Goal: Task Accomplishment & Management: Manage account settings

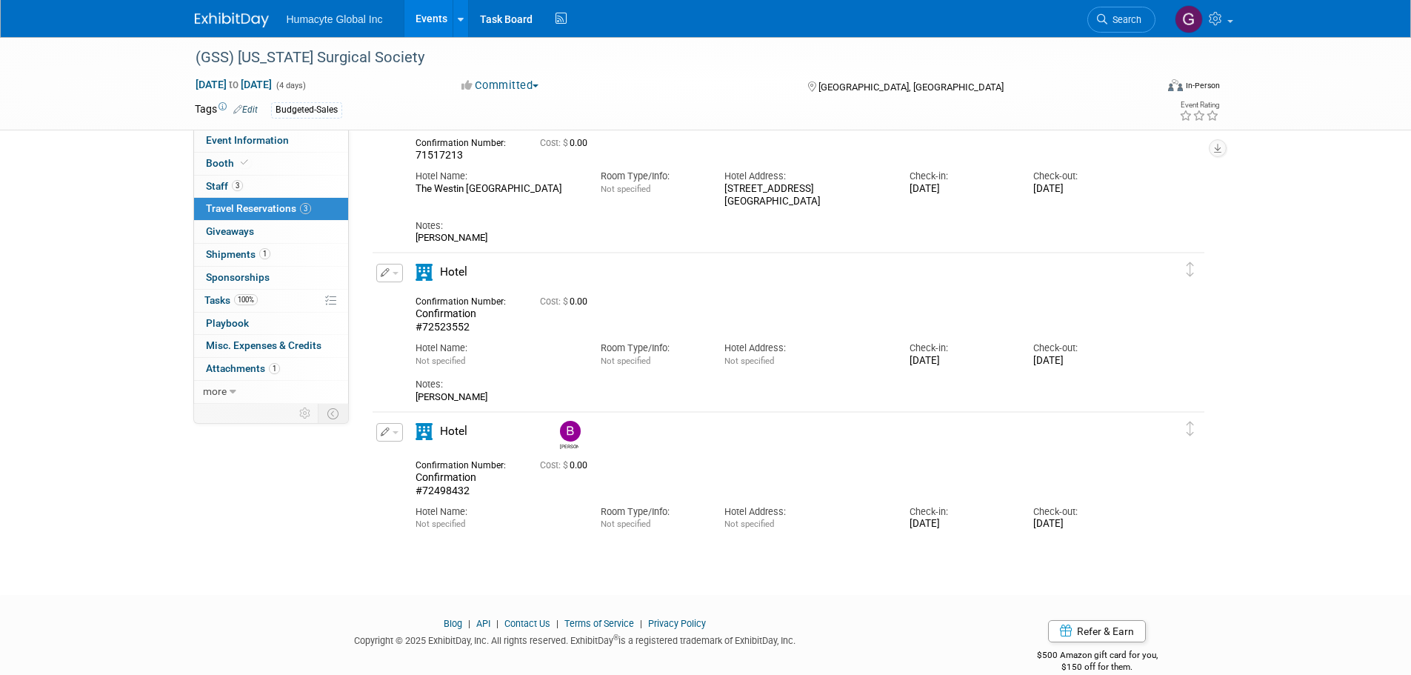
click at [424, 22] on link "Events" at bounding box center [431, 18] width 54 height 37
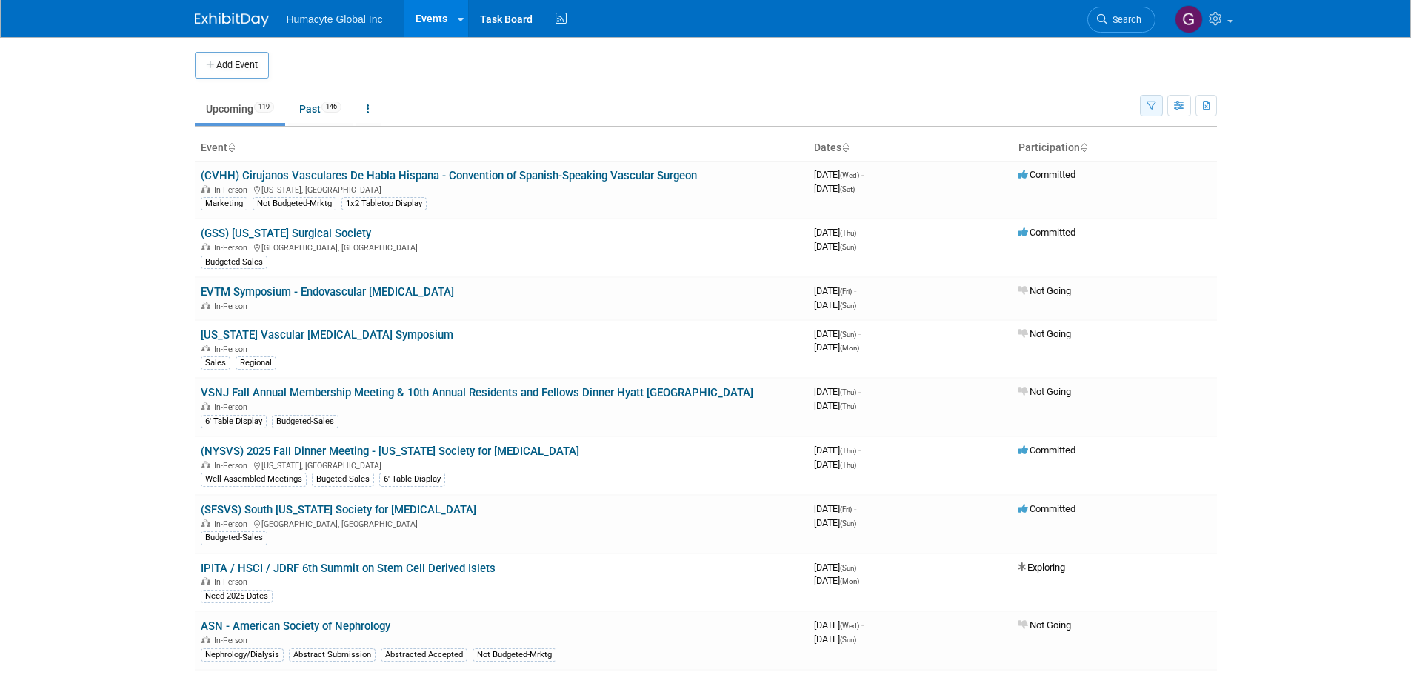
click at [1152, 109] on icon "button" at bounding box center [1151, 106] width 10 height 10
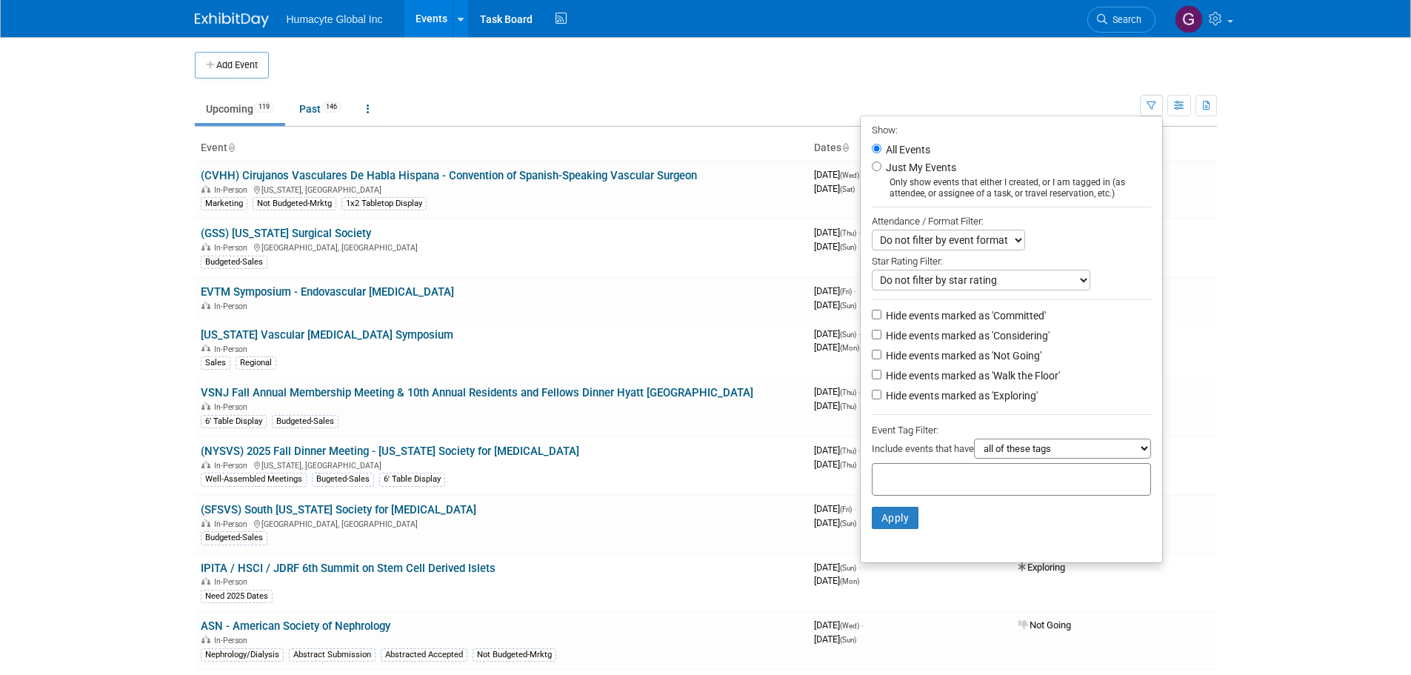
click at [1012, 317] on label "Hide events marked as 'Committed'" at bounding box center [964, 315] width 163 height 15
click at [881, 317] on input "Hide events marked as 'Committed'" at bounding box center [877, 315] width 10 height 10
checkbox input "true"
click at [903, 522] on button "Apply" at bounding box center [895, 518] width 47 height 22
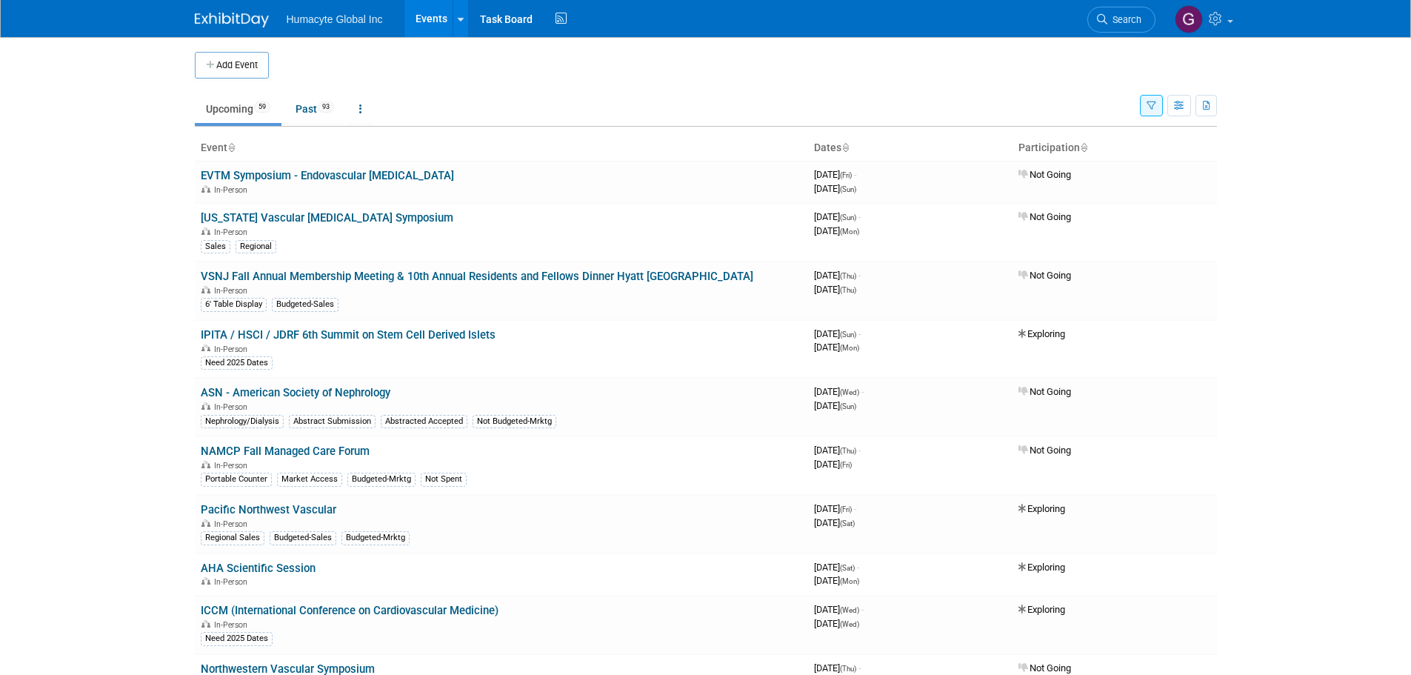
click at [1151, 110] on icon "button" at bounding box center [1151, 106] width 10 height 10
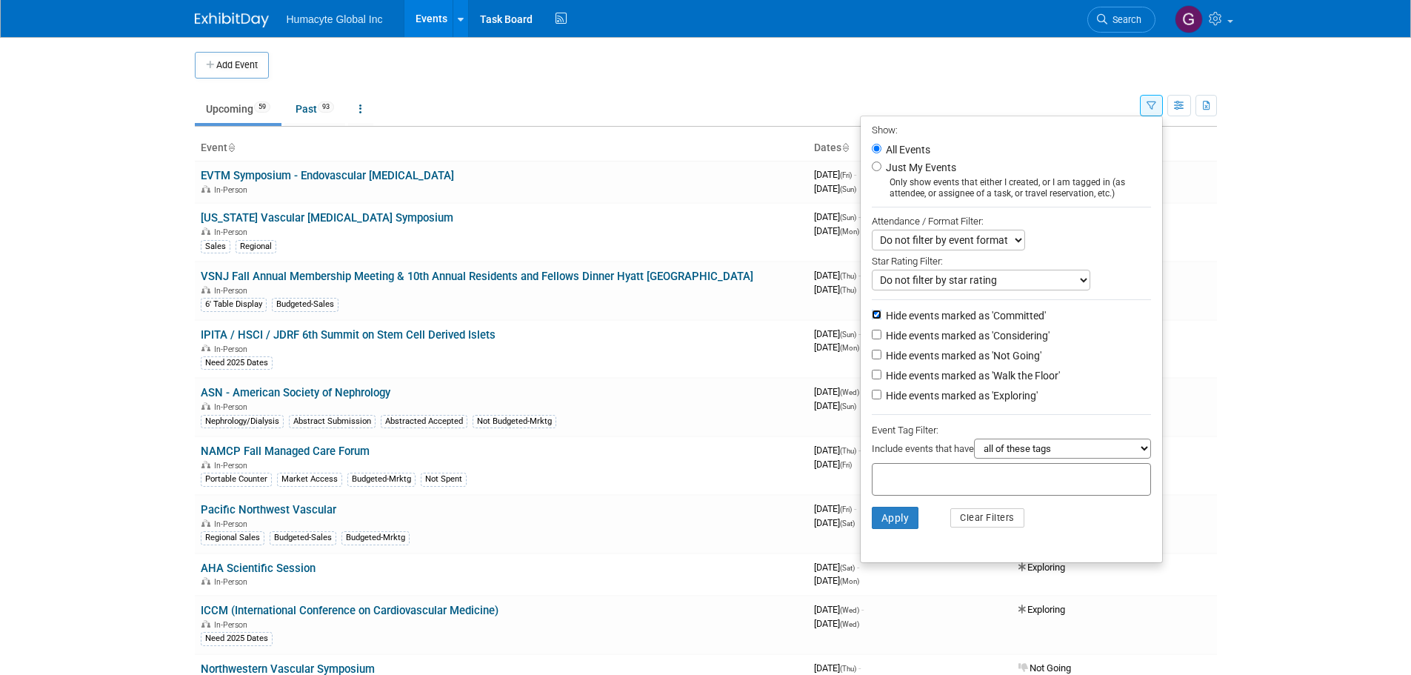
click at [872, 317] on input "Hide events marked as 'Committed'" at bounding box center [877, 315] width 10 height 10
checkbox input "false"
click at [872, 339] on input "Hide events marked as 'Considering'" at bounding box center [877, 335] width 10 height 10
checkbox input "true"
click at [872, 358] on input "Hide events marked as 'Not Going'" at bounding box center [877, 355] width 10 height 10
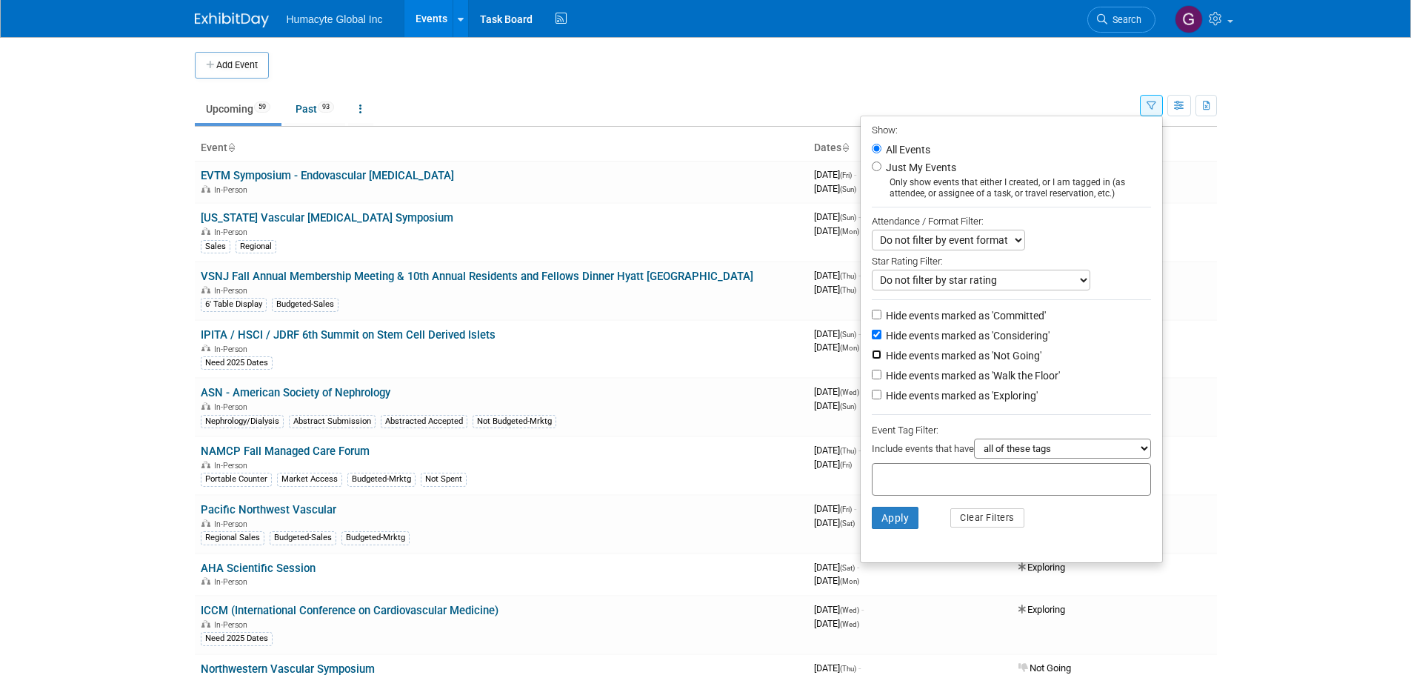
checkbox input "true"
click at [872, 379] on input "Hide events marked as 'Walk the Floor'" at bounding box center [877, 375] width 10 height 10
checkbox input "true"
click at [872, 399] on input "Hide events marked as 'Exploring'" at bounding box center [877, 395] width 10 height 10
checkbox input "true"
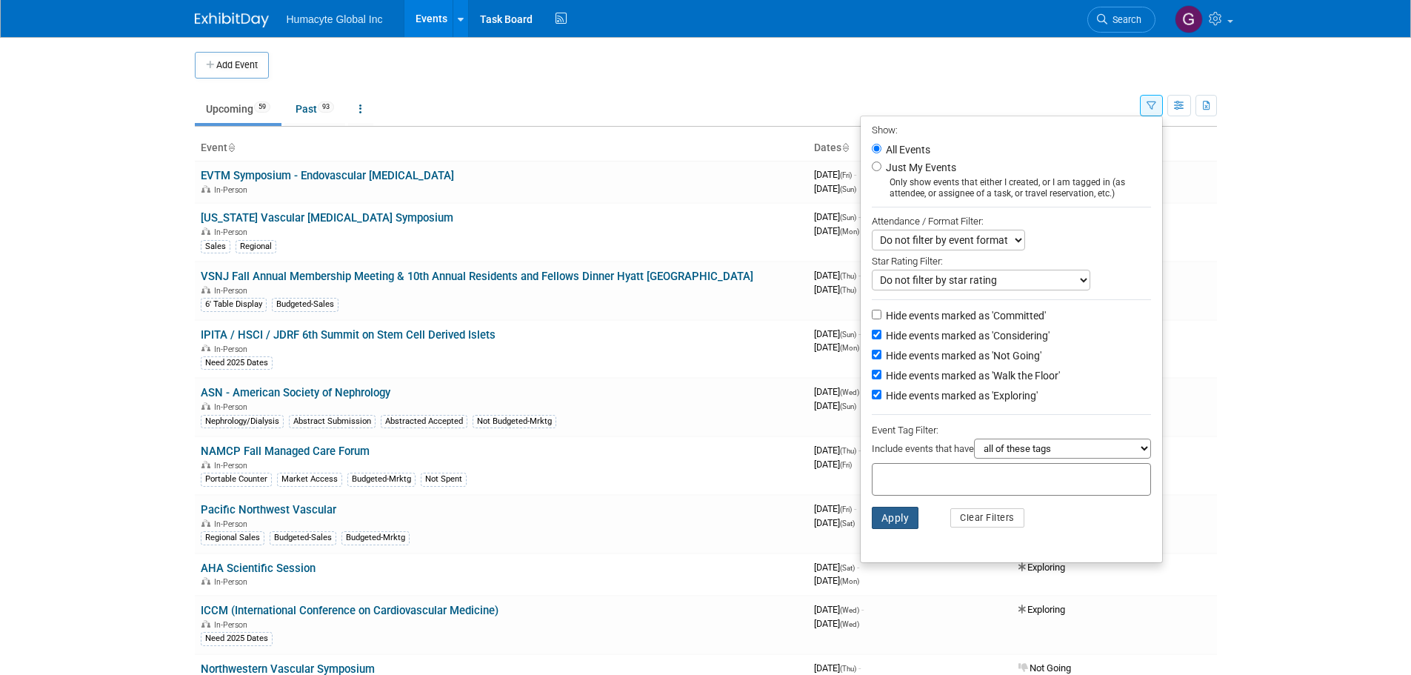
click at [890, 528] on button "Apply" at bounding box center [895, 518] width 47 height 22
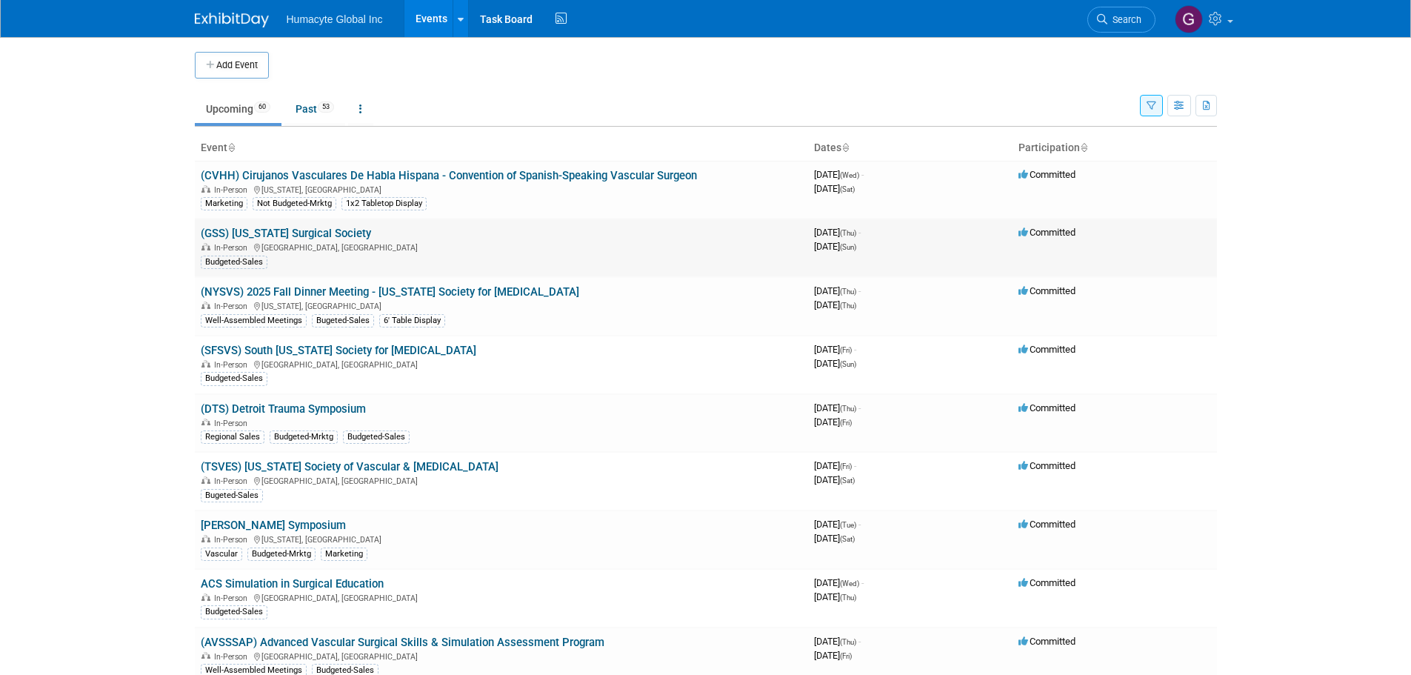
click at [286, 229] on link "(GSS) [US_STATE] Surgical Society" at bounding box center [286, 233] width 170 height 13
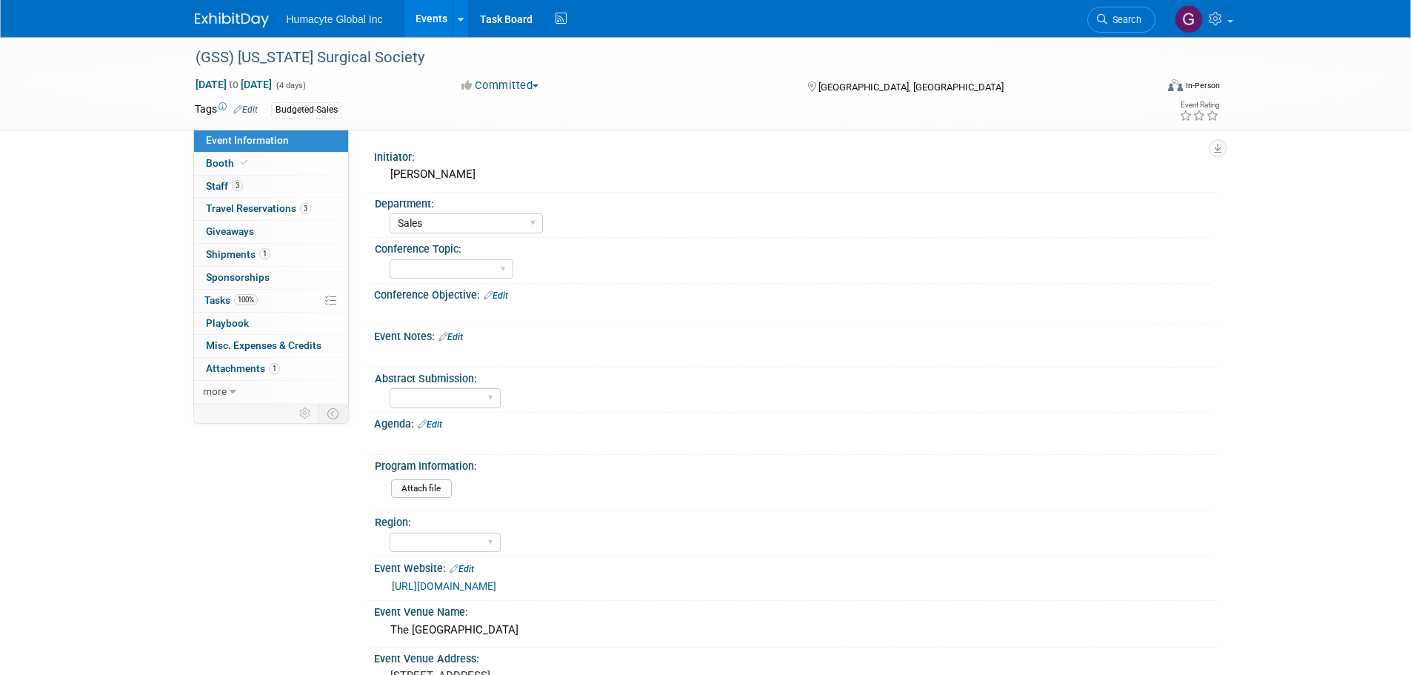
select select "Sales"
click at [435, 16] on link "Events" at bounding box center [431, 18] width 54 height 37
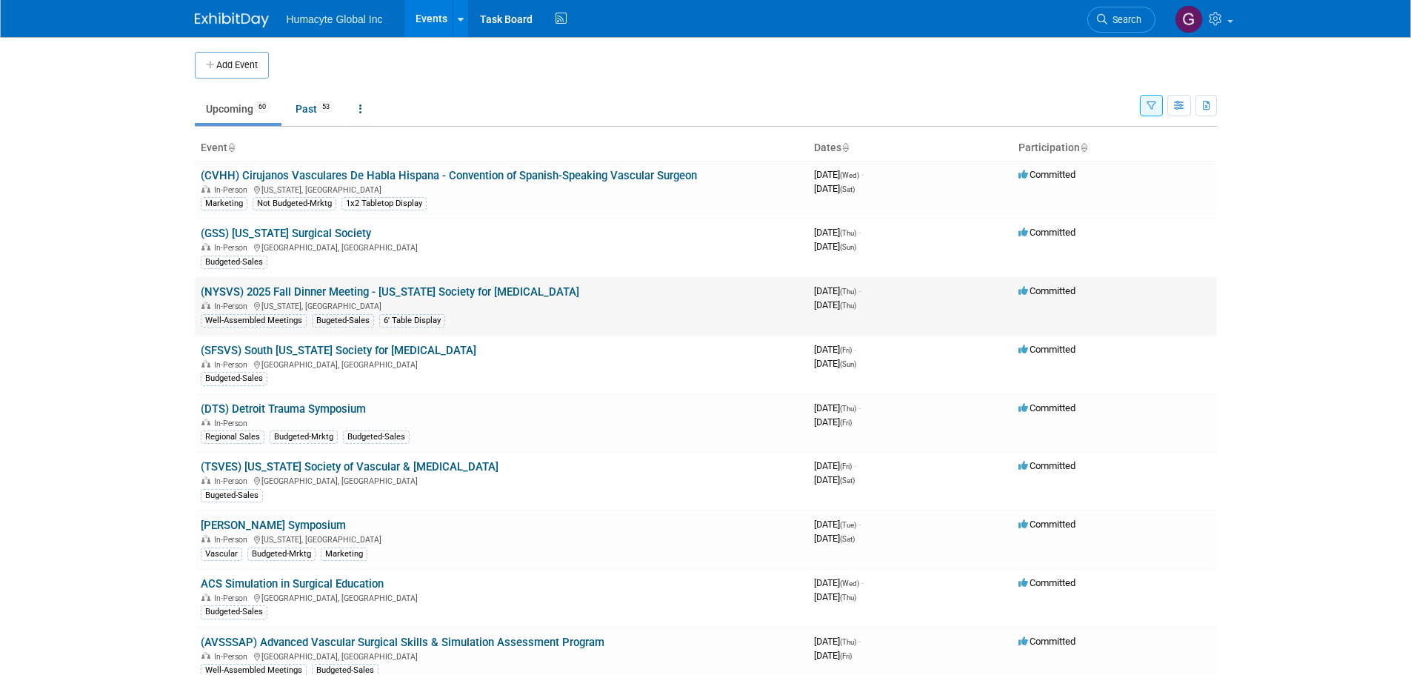
click at [438, 292] on link "(NYSVS) 2025 Fall Dinner Meeting - [US_STATE] Society for [MEDICAL_DATA]" at bounding box center [390, 291] width 378 height 13
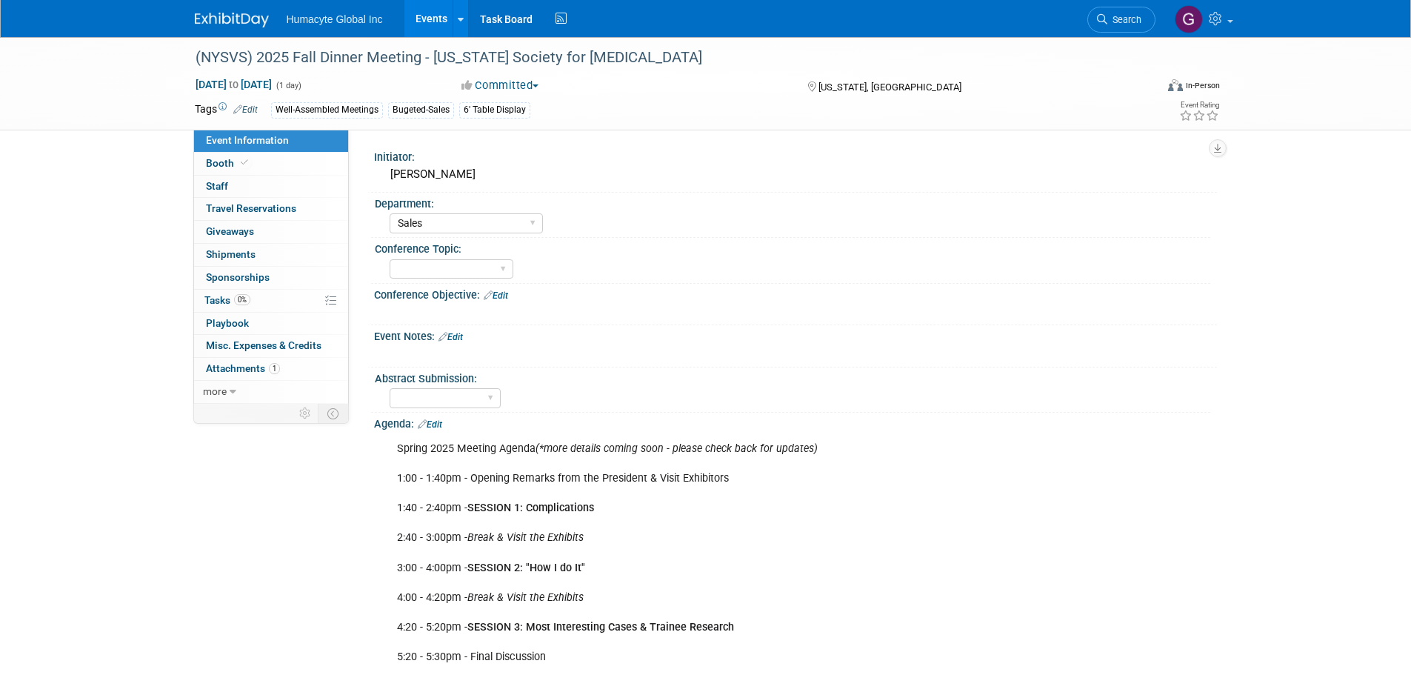
select select "Sales"
click at [213, 298] on span "Tasks 0%" at bounding box center [227, 300] width 46 height 12
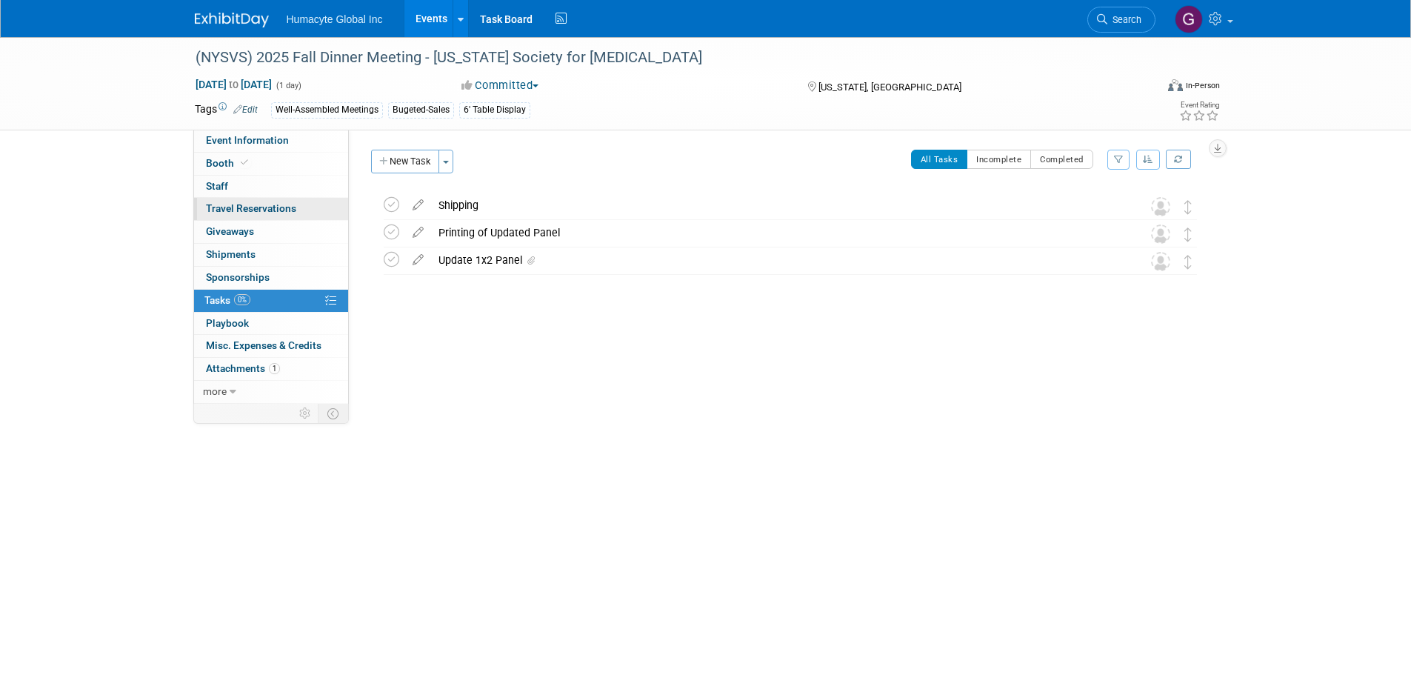
click at [253, 204] on span "Travel Reservations 0" at bounding box center [251, 208] width 90 height 12
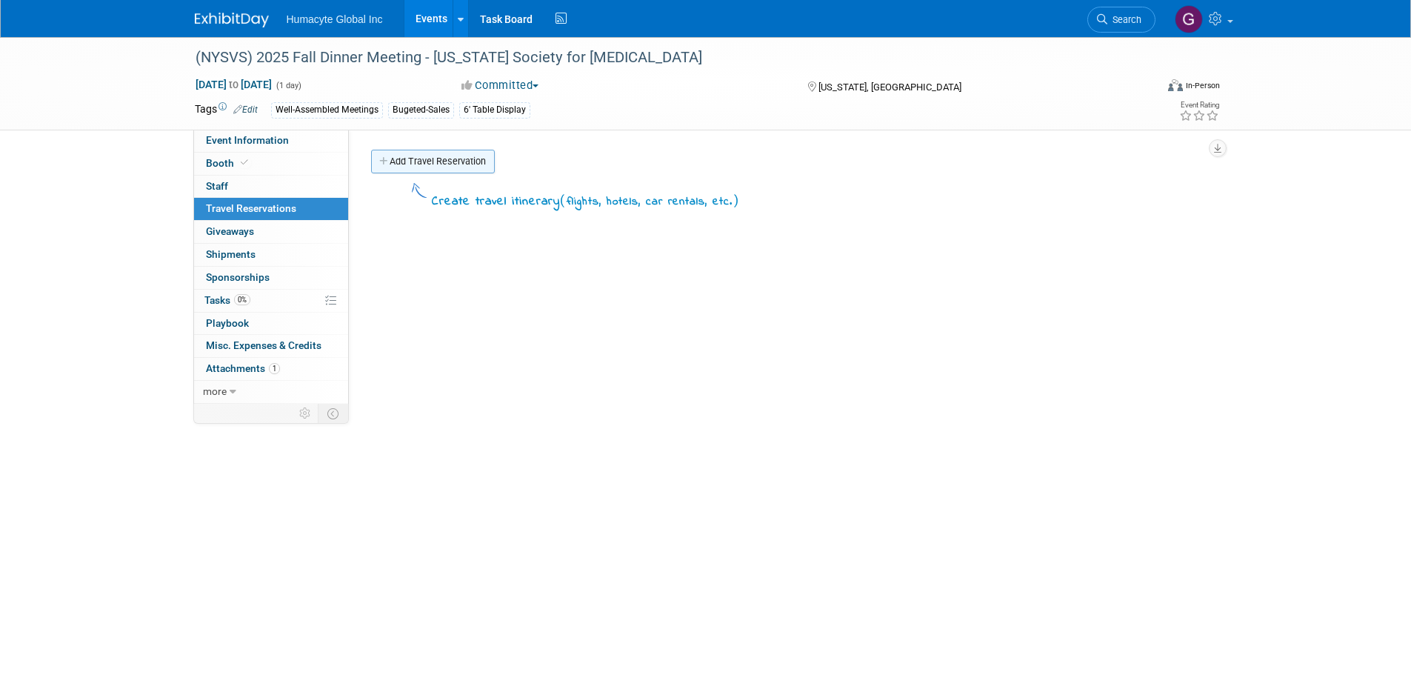
click at [424, 157] on link "Add Travel Reservation" at bounding box center [433, 162] width 124 height 24
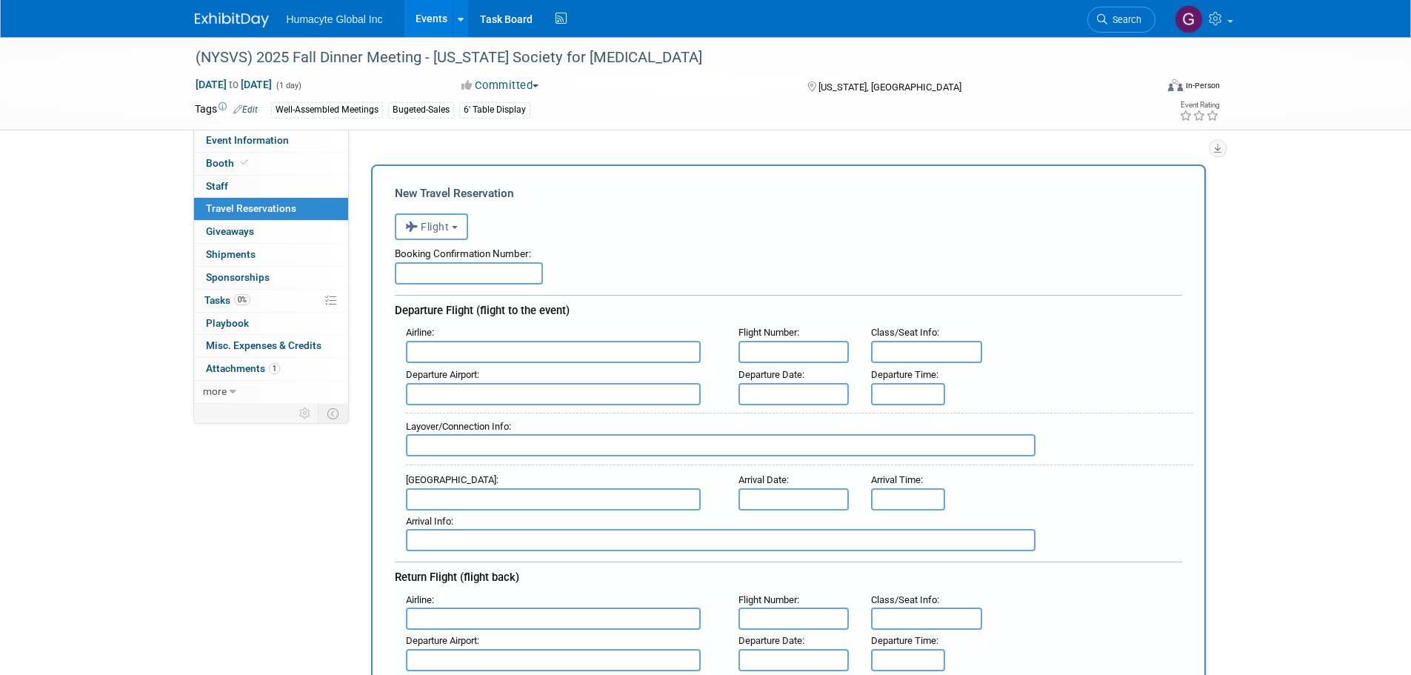
click at [433, 231] on span "Flight" at bounding box center [427, 227] width 44 height 12
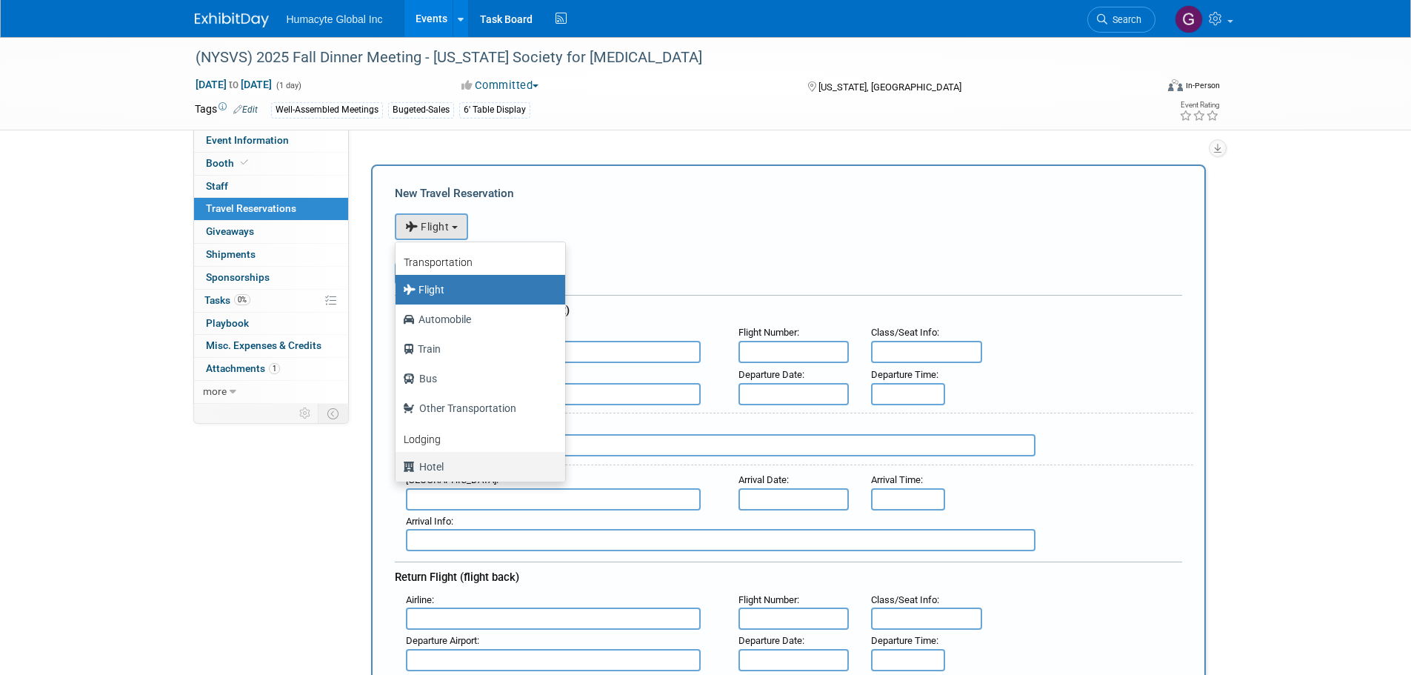
click at [439, 459] on label "Hotel" at bounding box center [476, 467] width 147 height 24
click at [398, 460] on input "Hotel" at bounding box center [393, 465] width 10 height 10
select select "6"
click at [0, 0] on textarea at bounding box center [0, 0] width 0 height 0
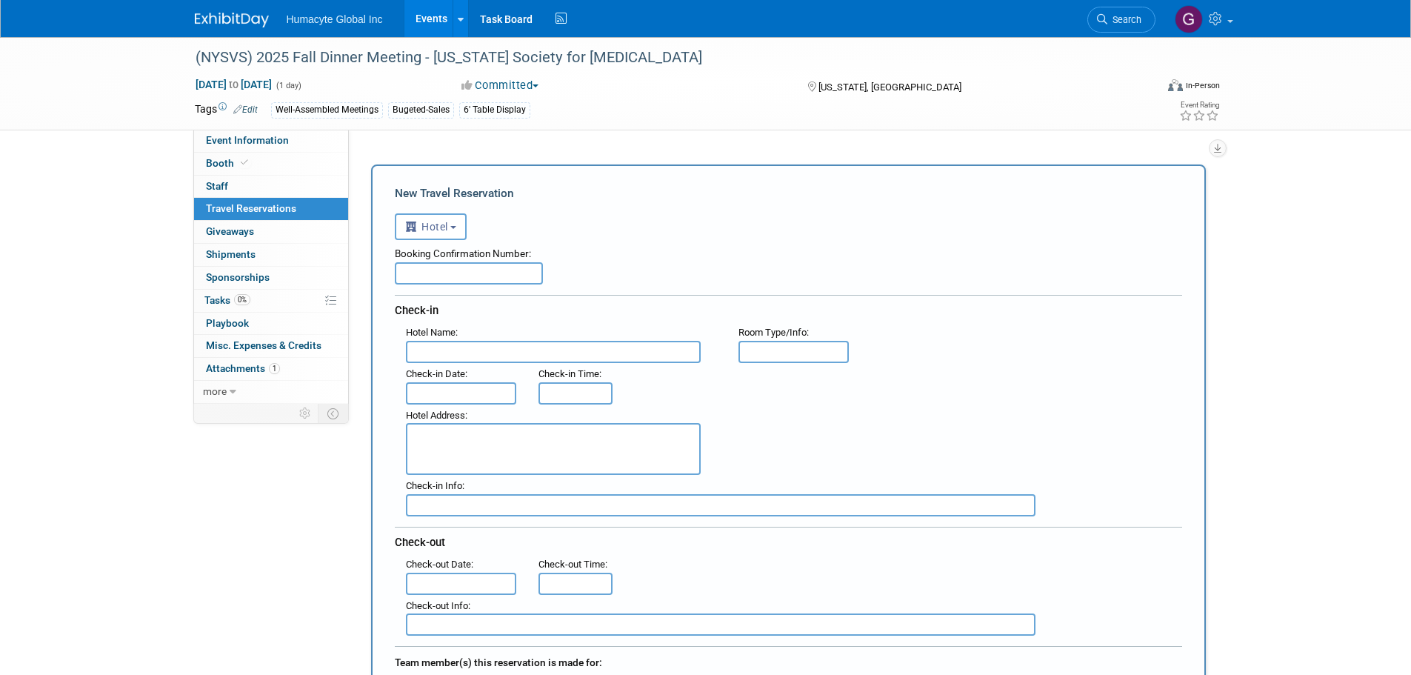
click at [444, 269] on input "text" at bounding box center [469, 273] width 148 height 22
click at [504, 274] on input "text" at bounding box center [469, 273] width 148 height 22
paste input "76056350"
type input "76056350"
click at [509, 351] on input "text" at bounding box center [553, 352] width 295 height 22
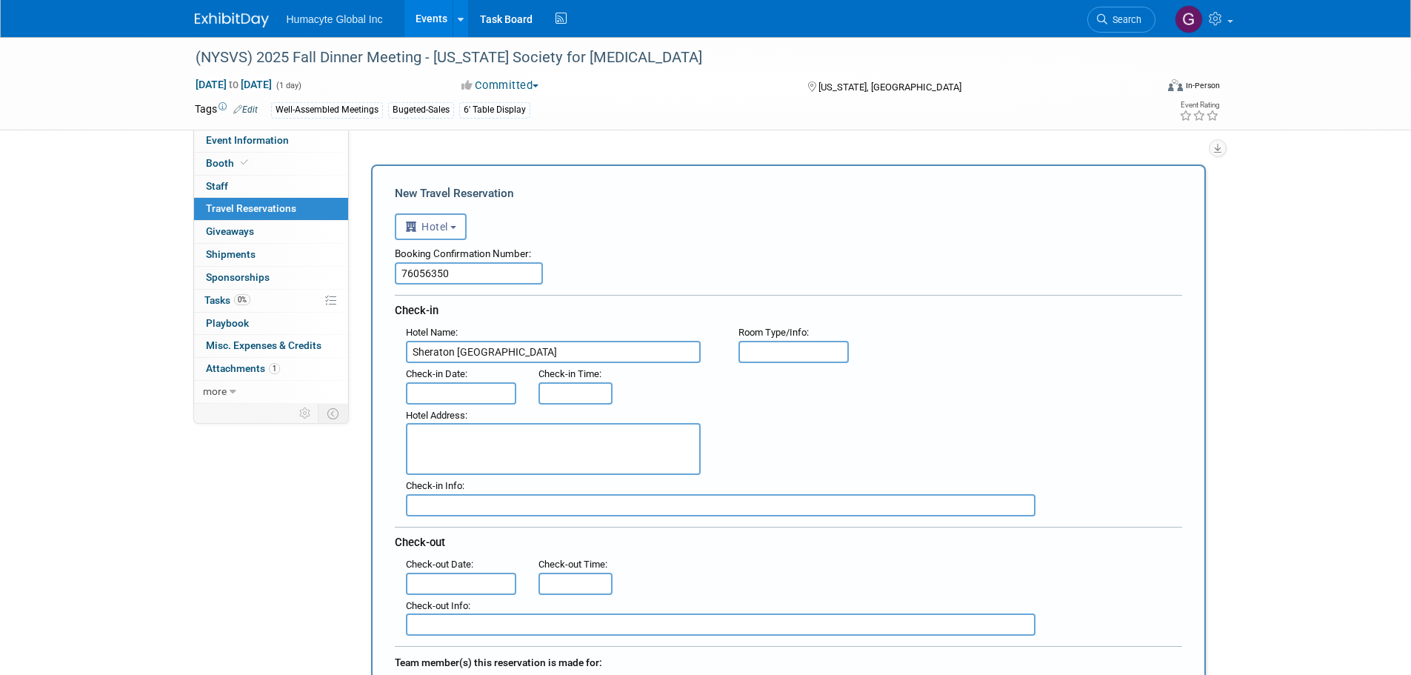
type input "Sheraton [GEOGRAPHIC_DATA]"
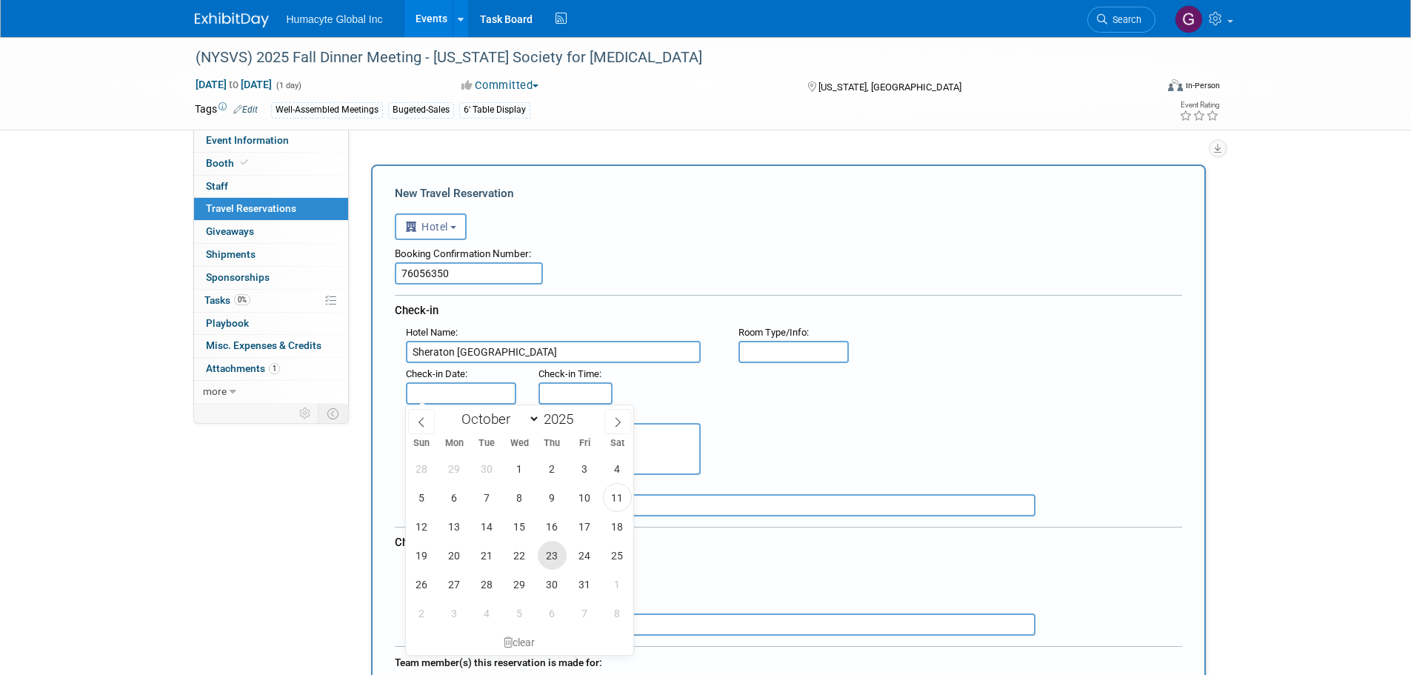
click at [555, 560] on span "23" at bounding box center [552, 555] width 29 height 29
type input "[DATE]"
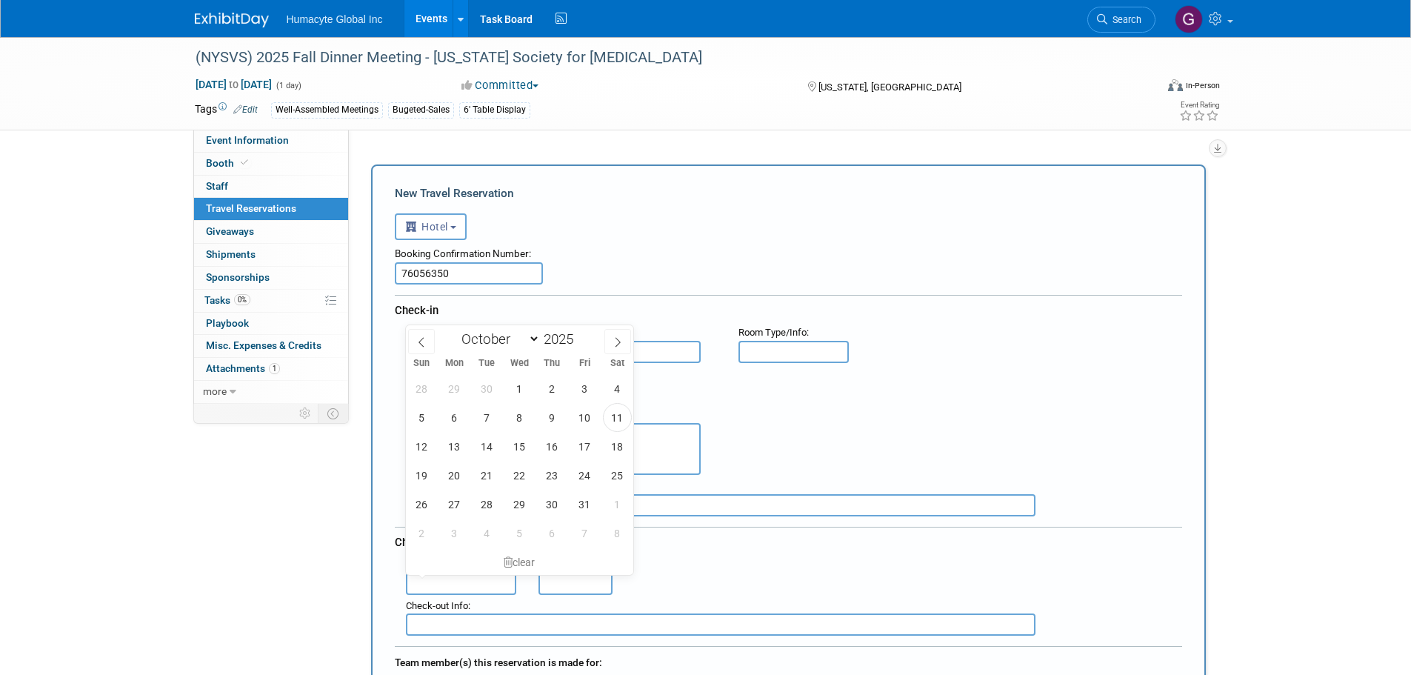
click at [462, 581] on input "text" at bounding box center [461, 583] width 111 height 22
click at [586, 479] on span "24" at bounding box center [584, 475] width 29 height 29
type input "[DATE]"
click at [586, 479] on div "Check-in Info :" at bounding box center [799, 486] width 787 height 16
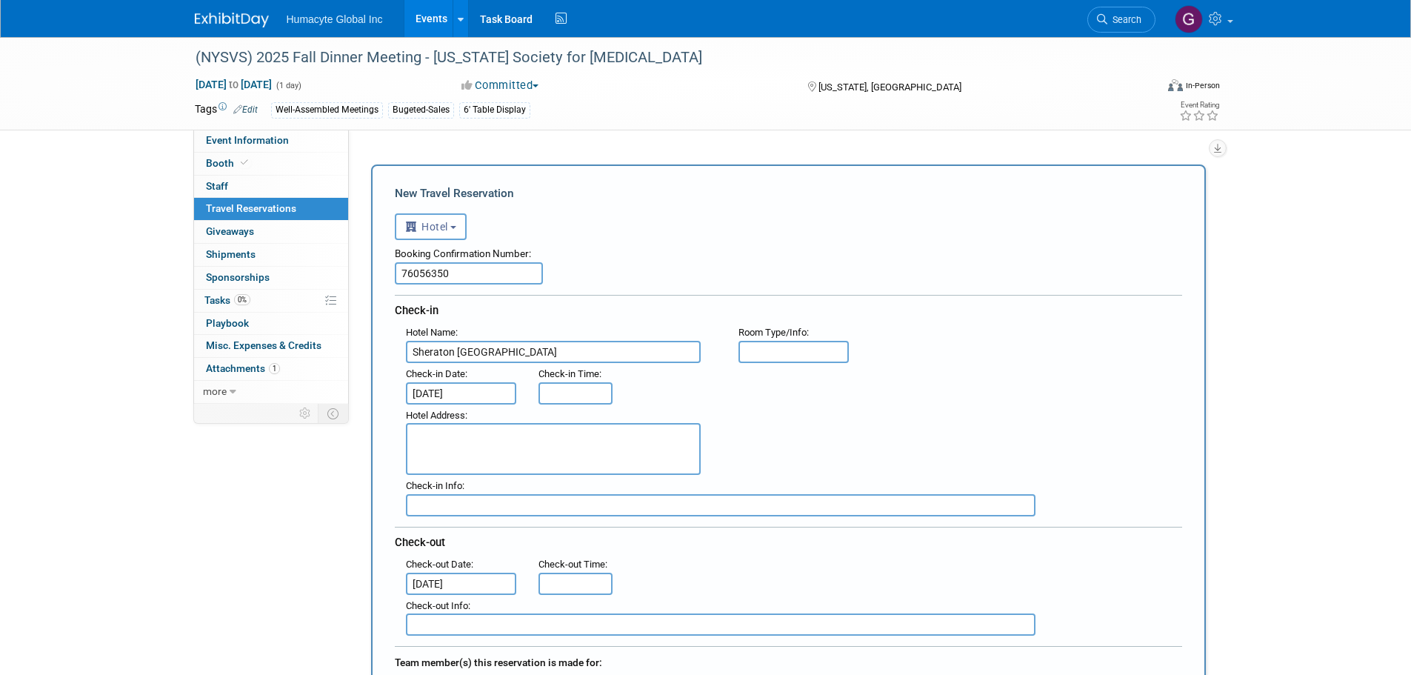
scroll to position [198, 0]
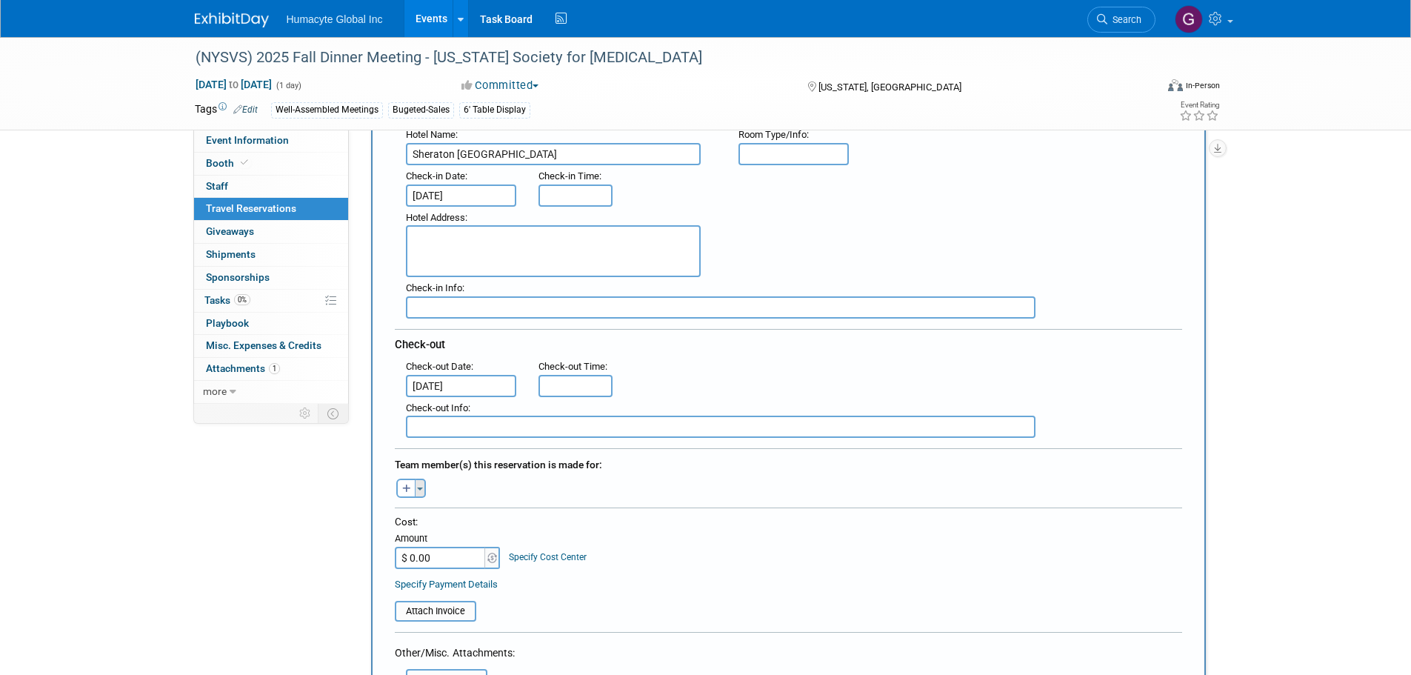
click at [421, 490] on button "Toggle Dropdown" at bounding box center [420, 487] width 11 height 19
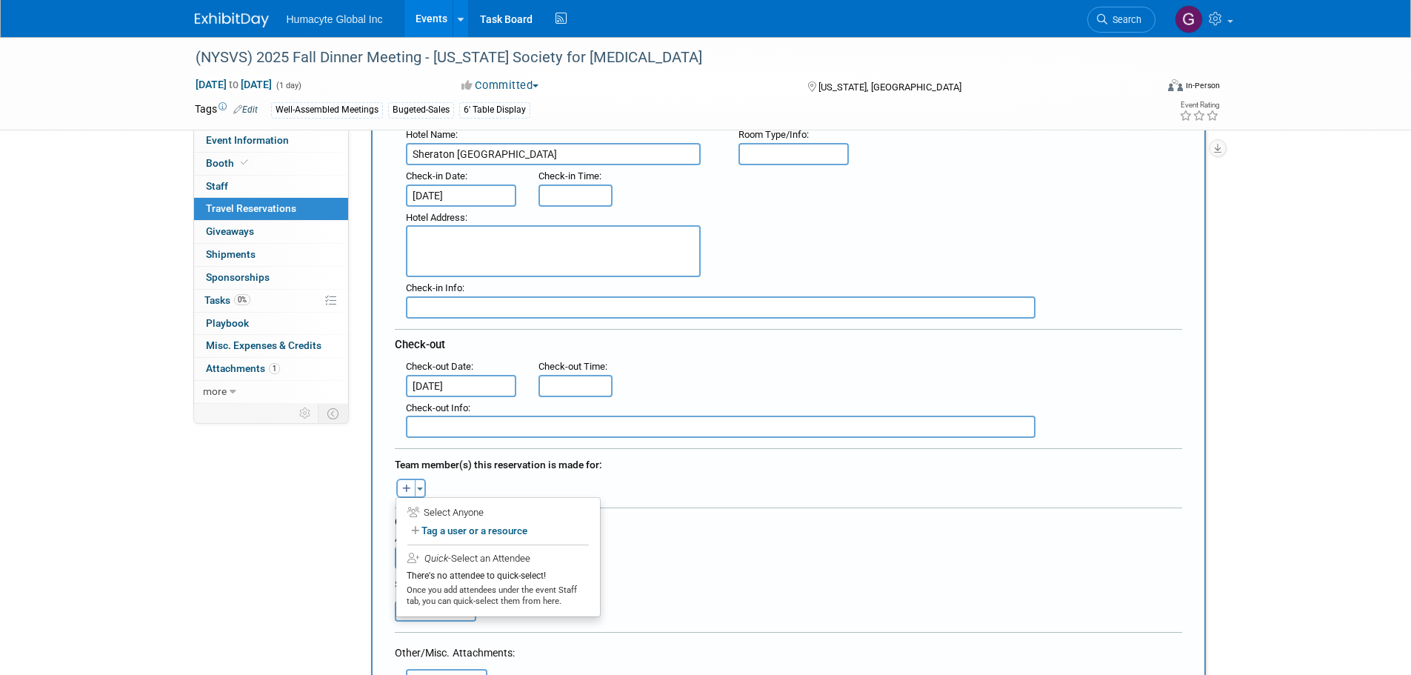
click at [405, 484] on icon "button" at bounding box center [406, 489] width 9 height 10
select select
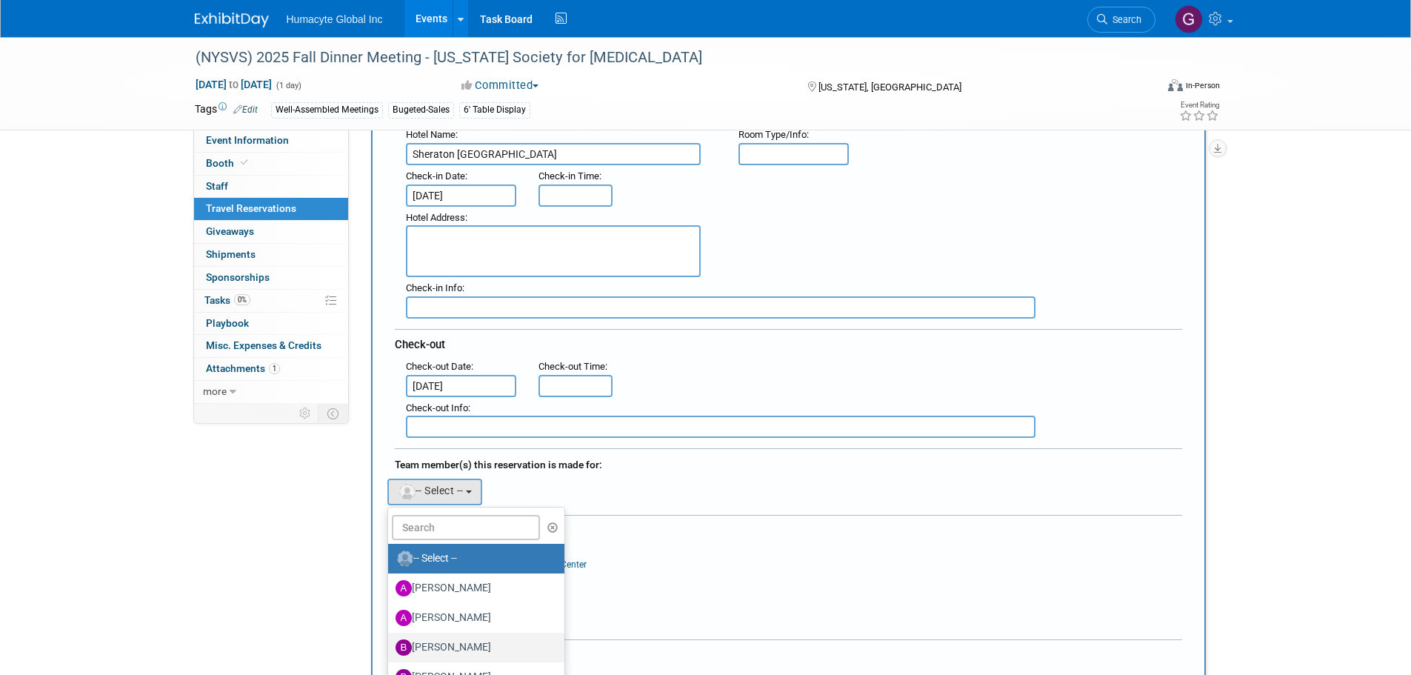
click at [471, 642] on label "[PERSON_NAME]" at bounding box center [472, 647] width 155 height 24
click at [390, 642] on input "[PERSON_NAME]" at bounding box center [386, 646] width 10 height 10
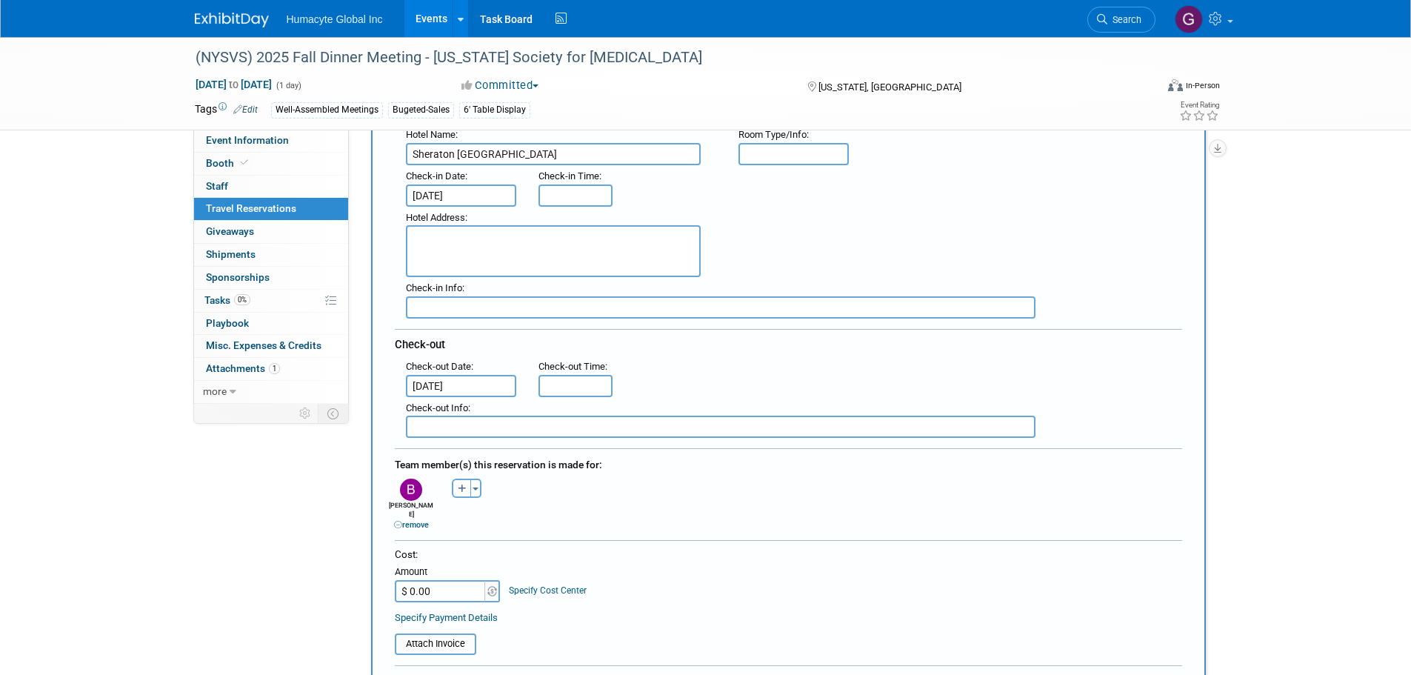
click at [719, 488] on div "[PERSON_NAME] remove [PERSON_NAME] remove [PERSON_NAME] remove" at bounding box center [788, 503] width 809 height 56
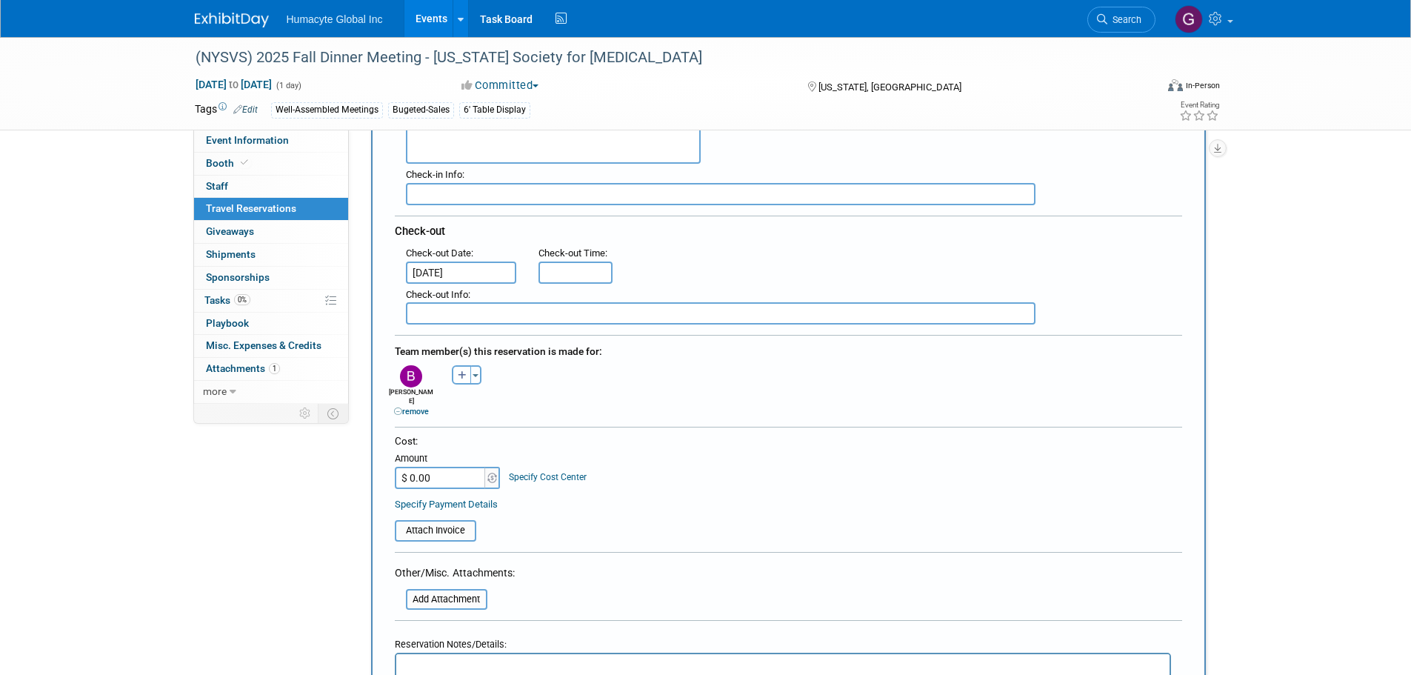
scroll to position [494, 0]
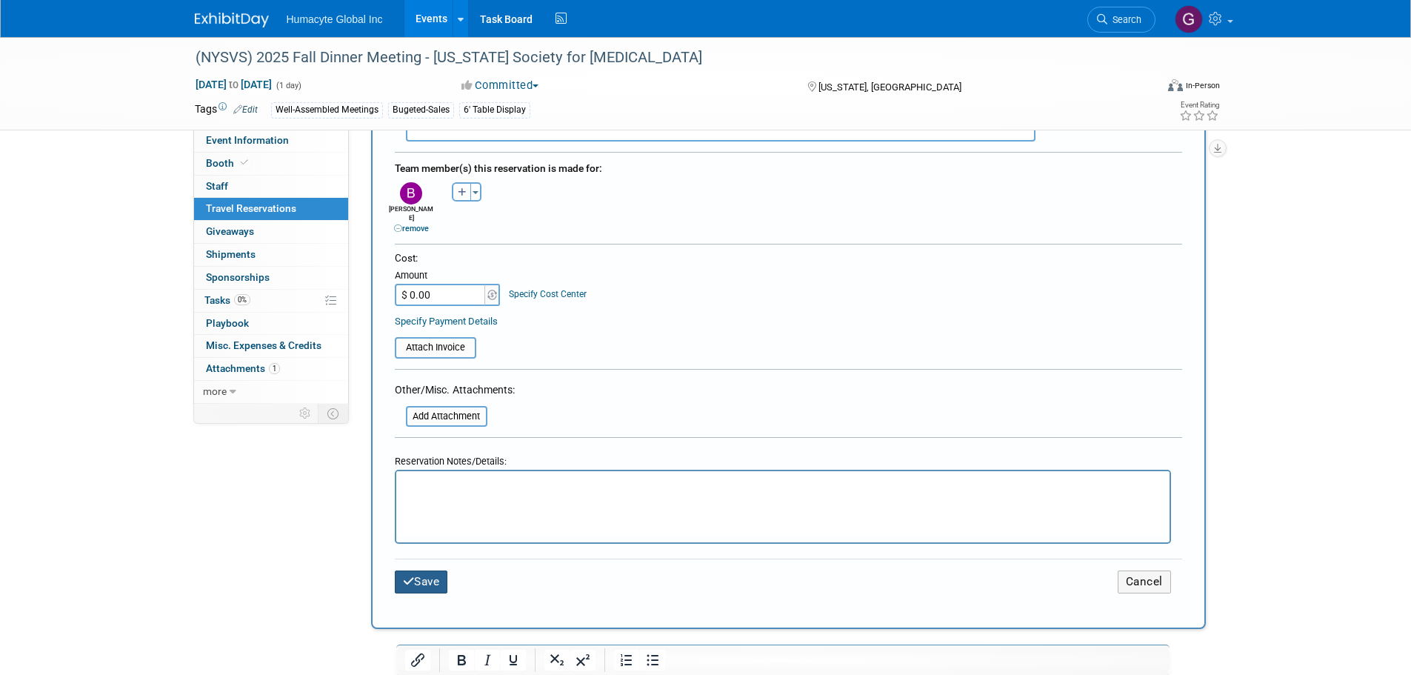
click at [430, 572] on button "Save" at bounding box center [421, 581] width 53 height 23
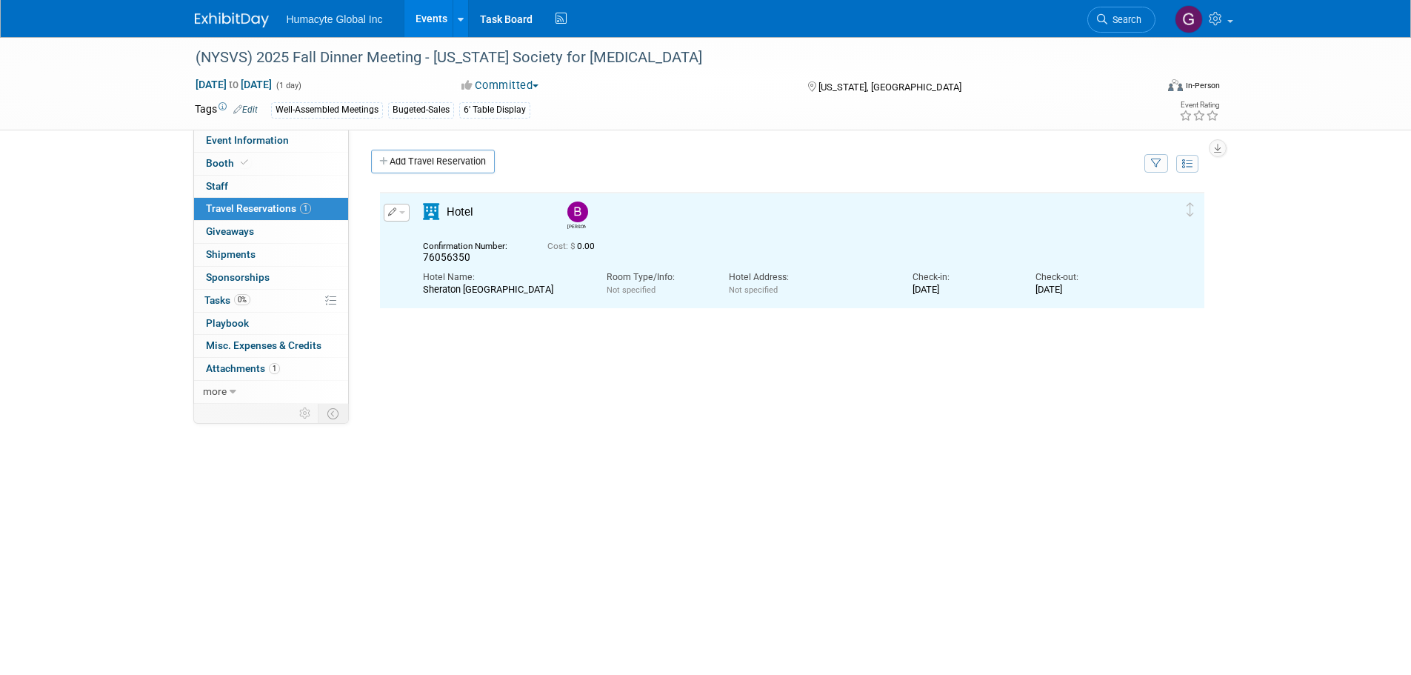
scroll to position [0, 0]
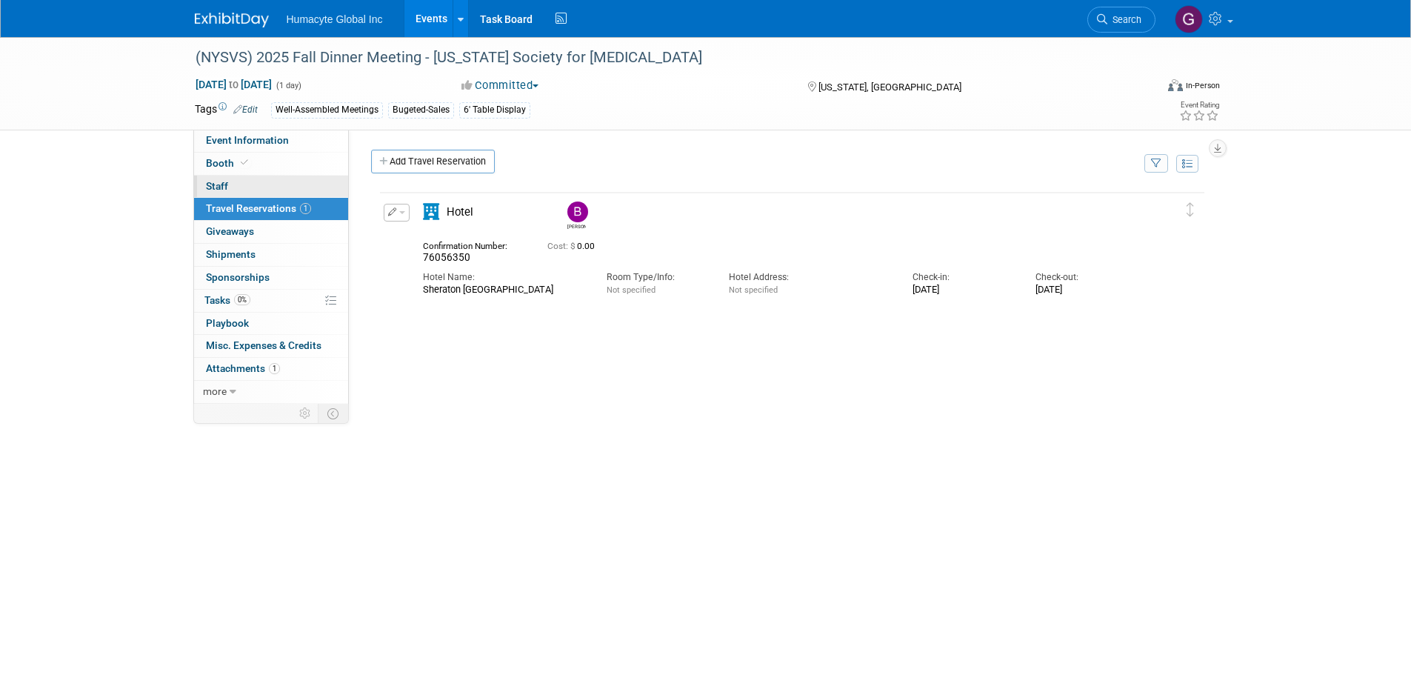
click at [215, 175] on link "0 Staff 0" at bounding box center [271, 186] width 154 height 22
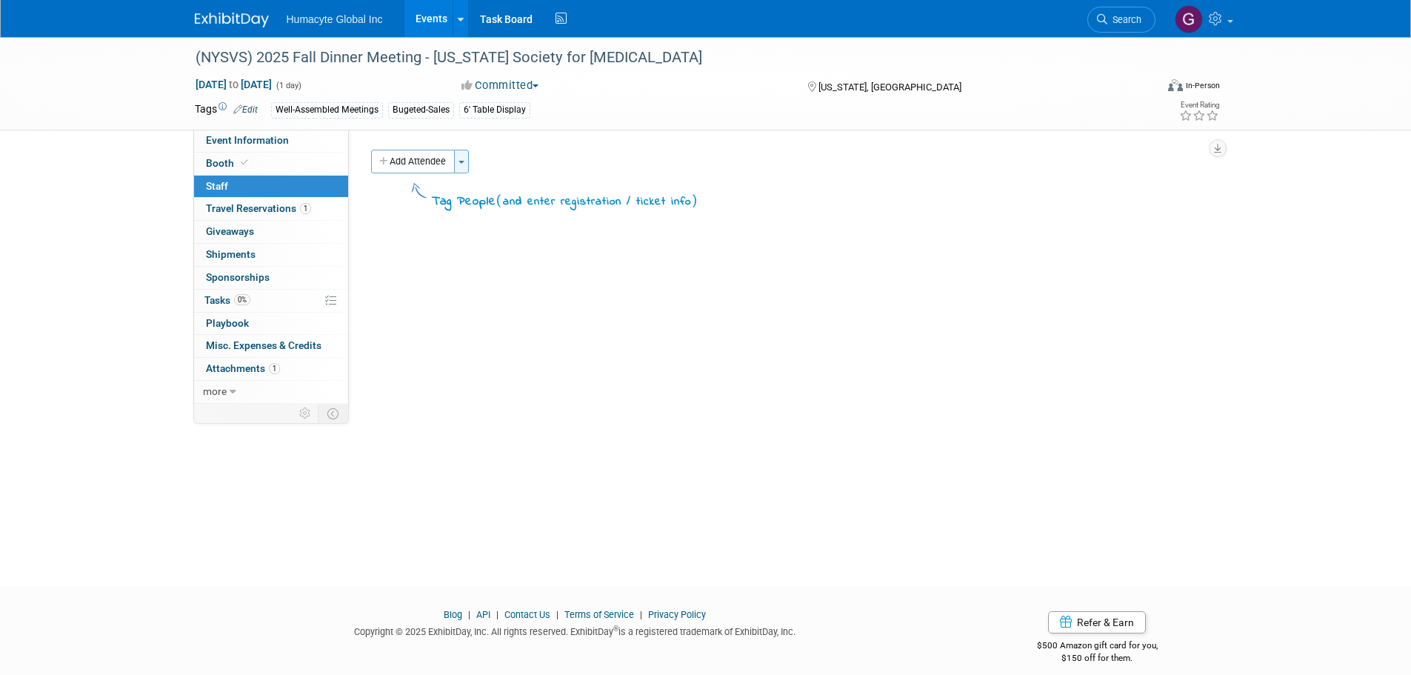
click at [465, 166] on button "Toggle Dropdown" at bounding box center [461, 162] width 15 height 24
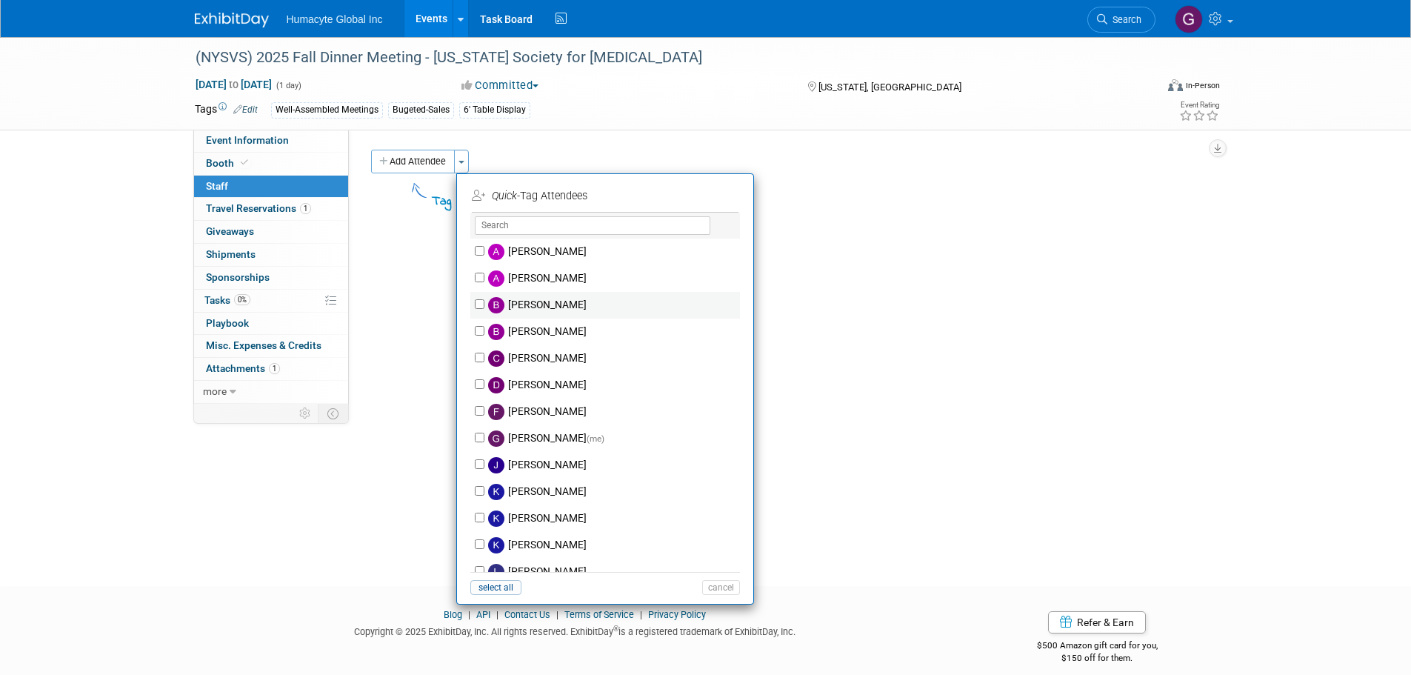
click at [538, 303] on label "[PERSON_NAME]" at bounding box center [614, 305] width 261 height 27
click at [484, 303] on input "[PERSON_NAME]" at bounding box center [480, 304] width 10 height 10
click at [538, 303] on label "[PERSON_NAME]" at bounding box center [614, 305] width 261 height 27
click at [484, 303] on input "[PERSON_NAME]" at bounding box center [480, 304] width 10 height 10
checkbox input "false"
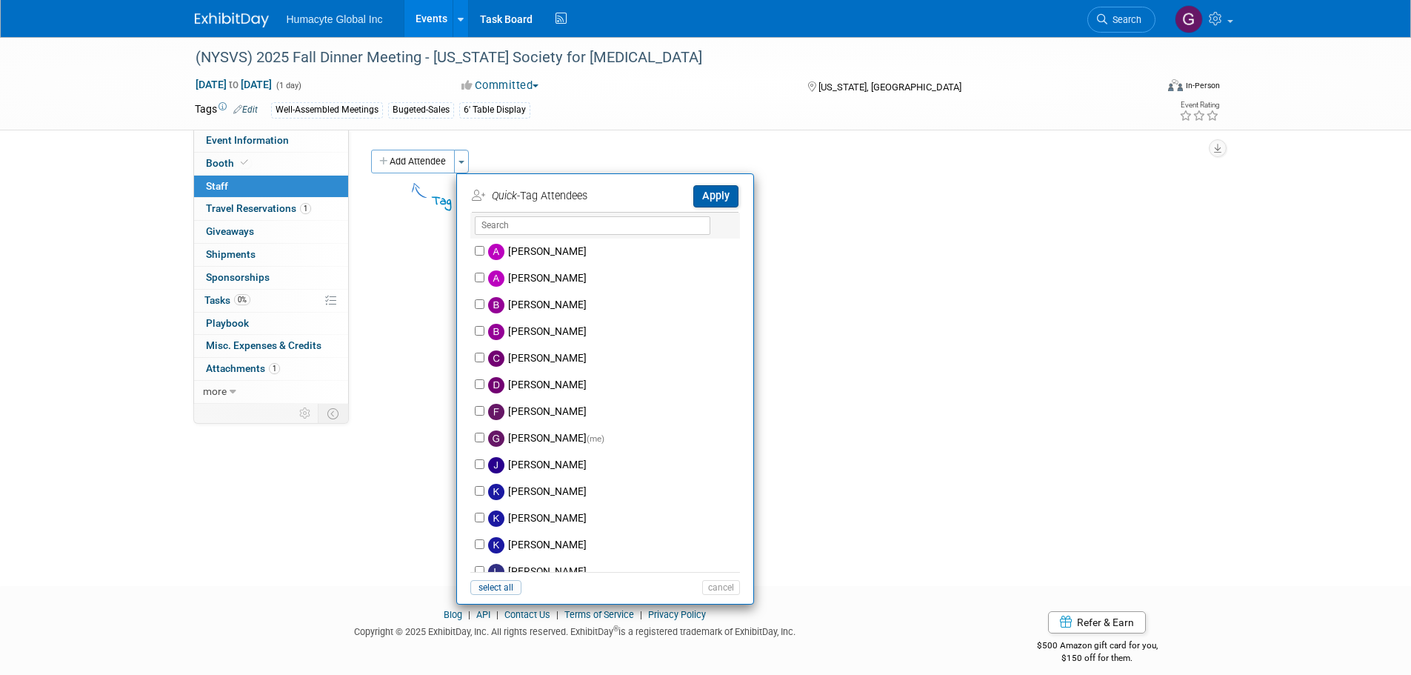
click at [732, 204] on button "Apply" at bounding box center [715, 195] width 45 height 21
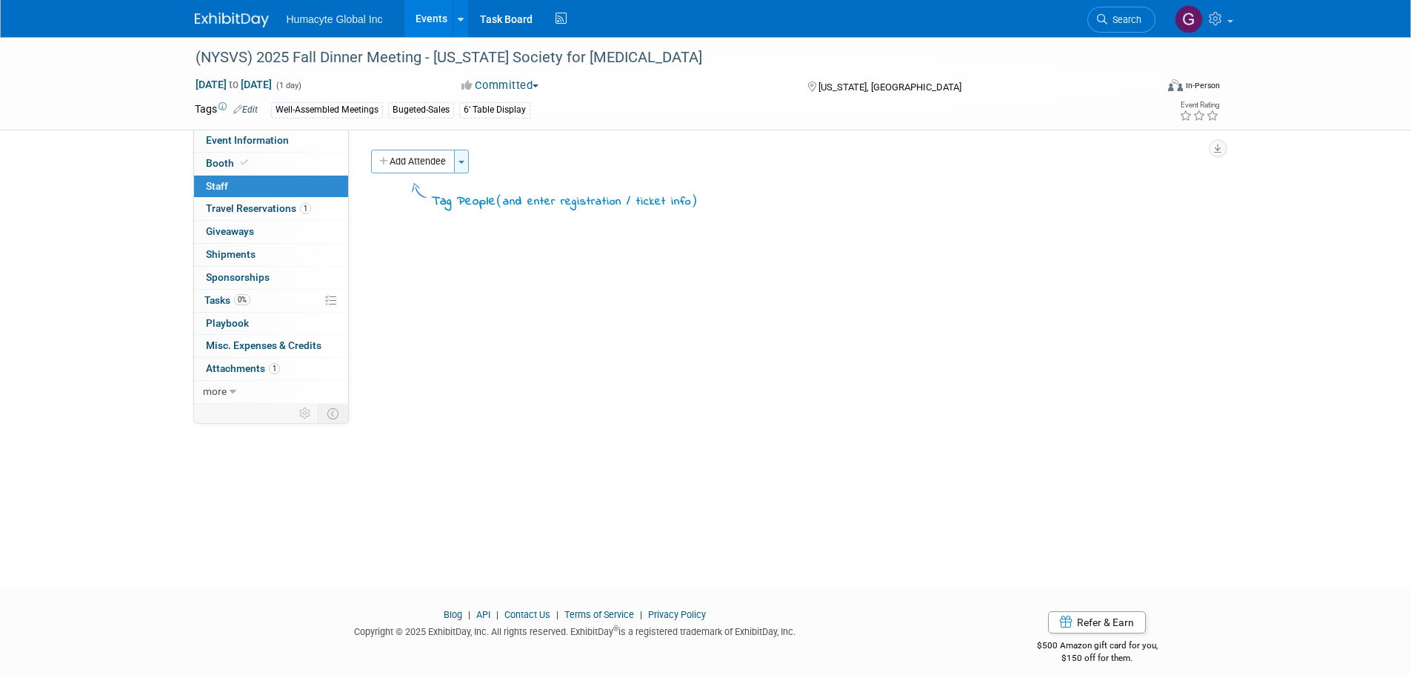
click at [462, 161] on span "button" at bounding box center [461, 162] width 6 height 3
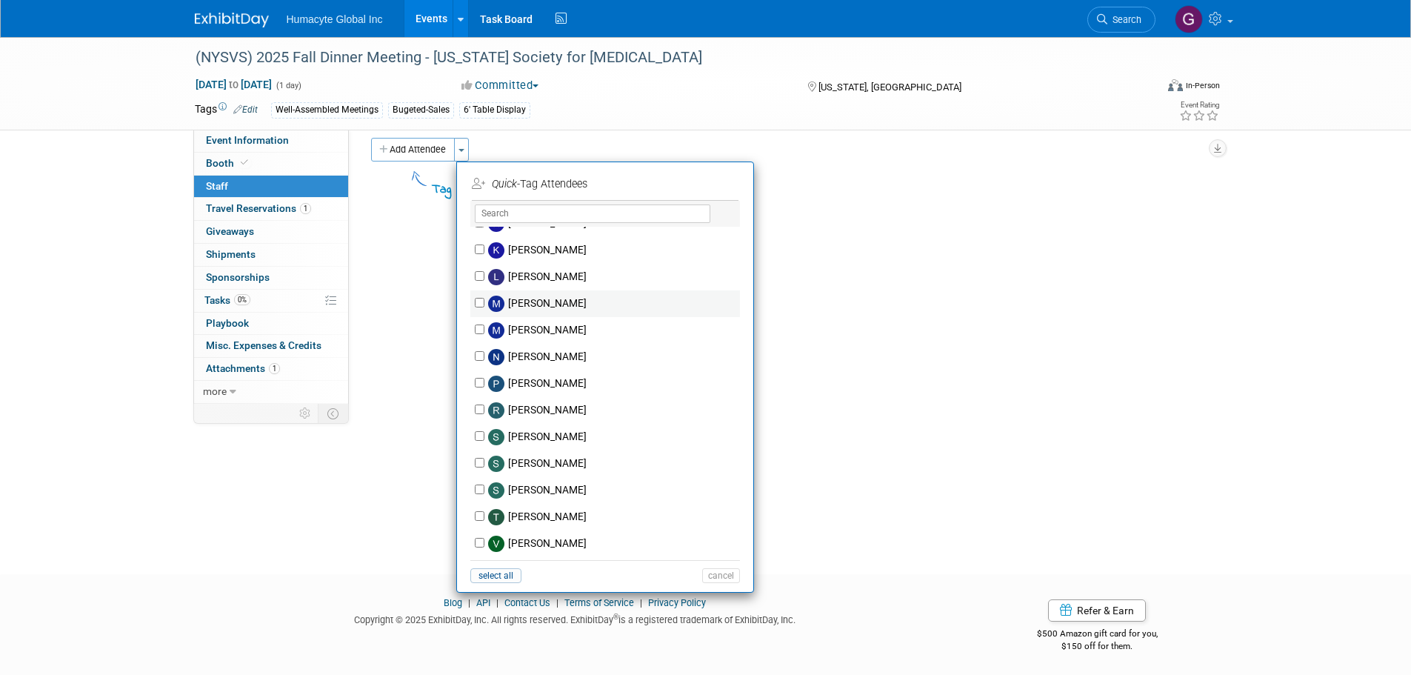
scroll to position [15, 0]
click at [479, 515] on input "[PERSON_NAME]" at bounding box center [480, 513] width 10 height 10
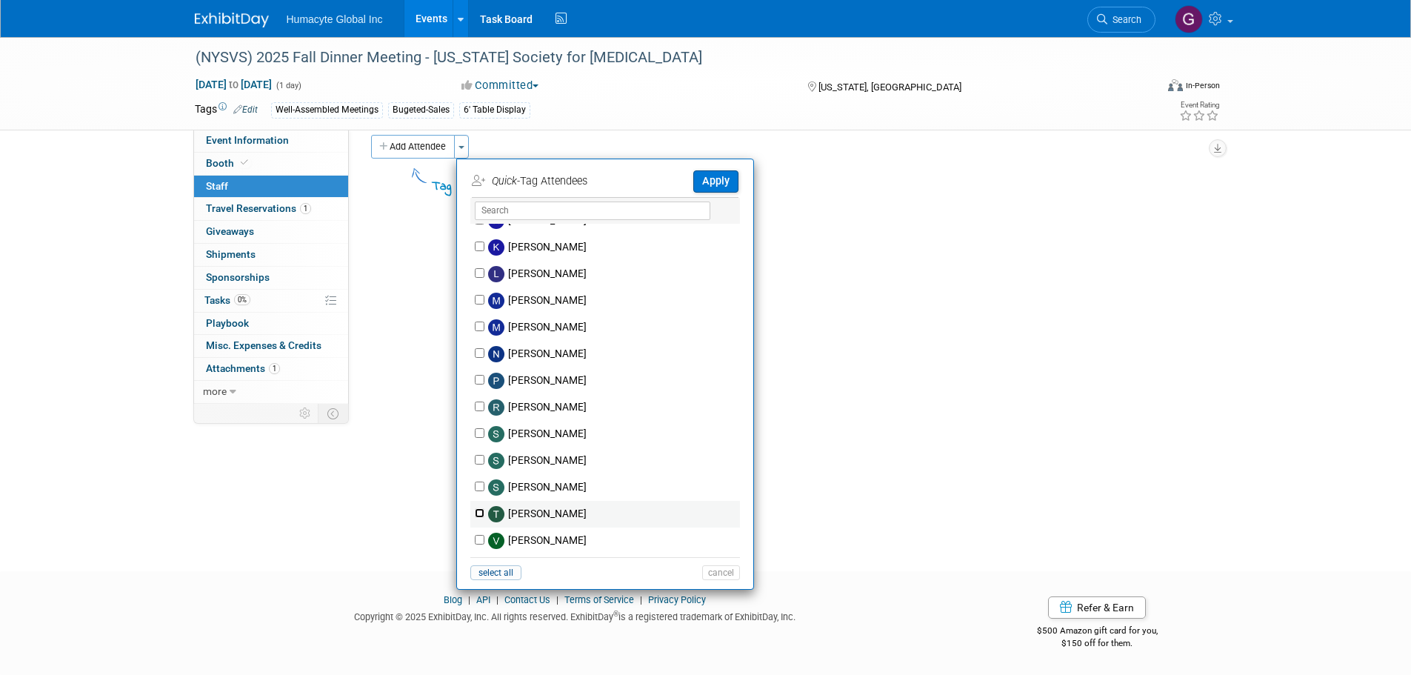
click at [479, 515] on input "[PERSON_NAME]" at bounding box center [480, 513] width 10 height 10
checkbox input "true"
click at [726, 185] on button "Apply" at bounding box center [715, 180] width 45 height 21
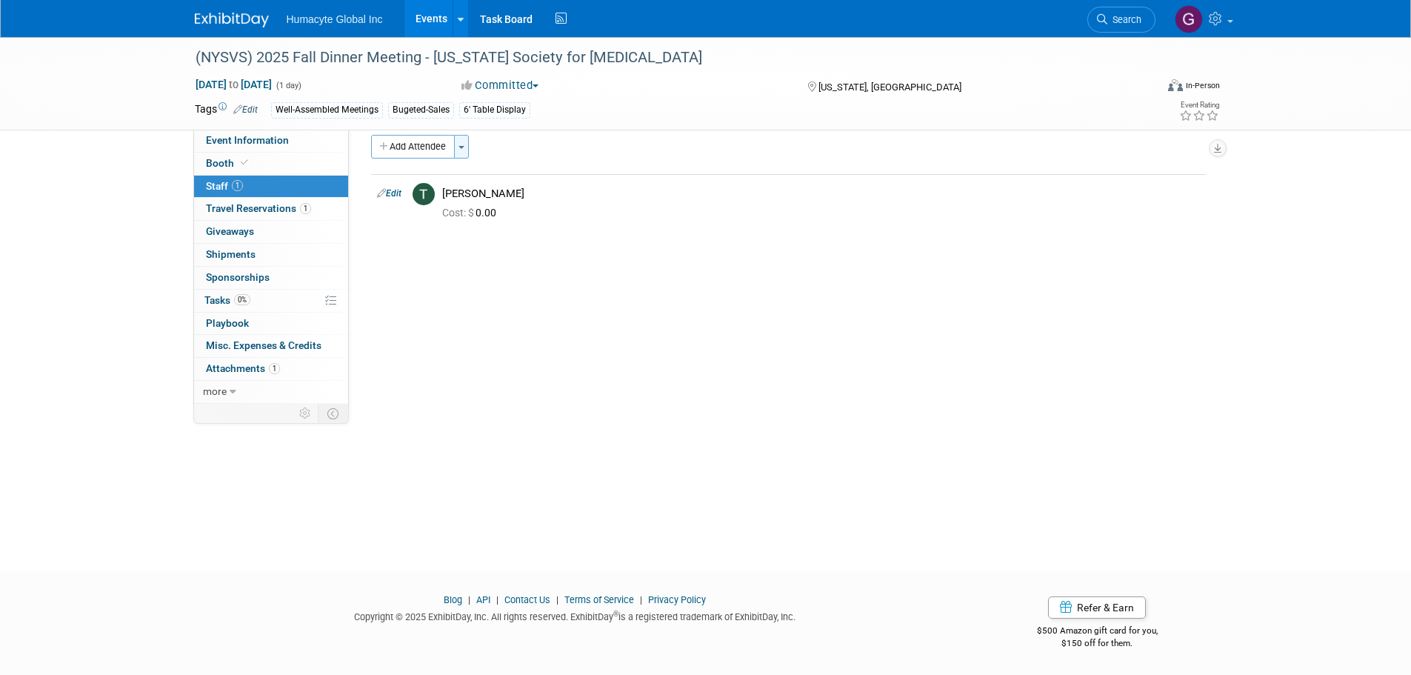
click at [460, 153] on button "Toggle Dropdown" at bounding box center [461, 147] width 15 height 24
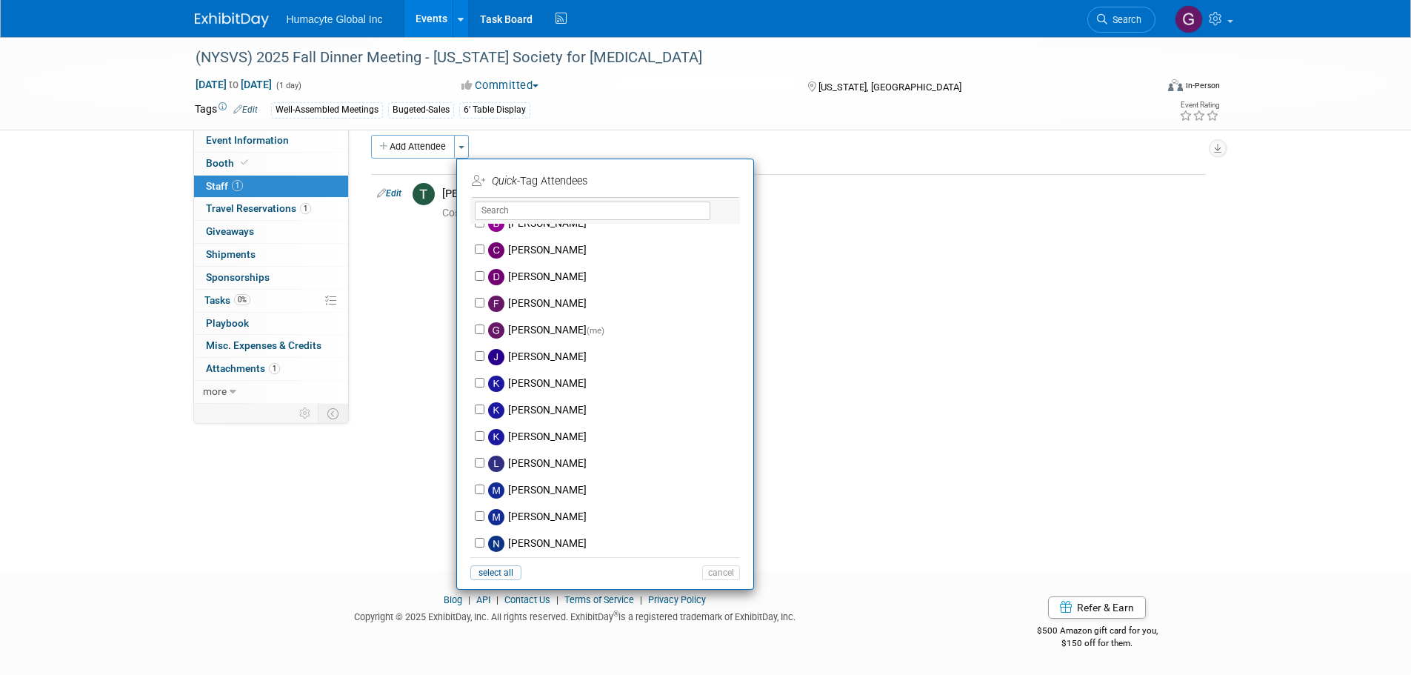
scroll to position [0, 0]
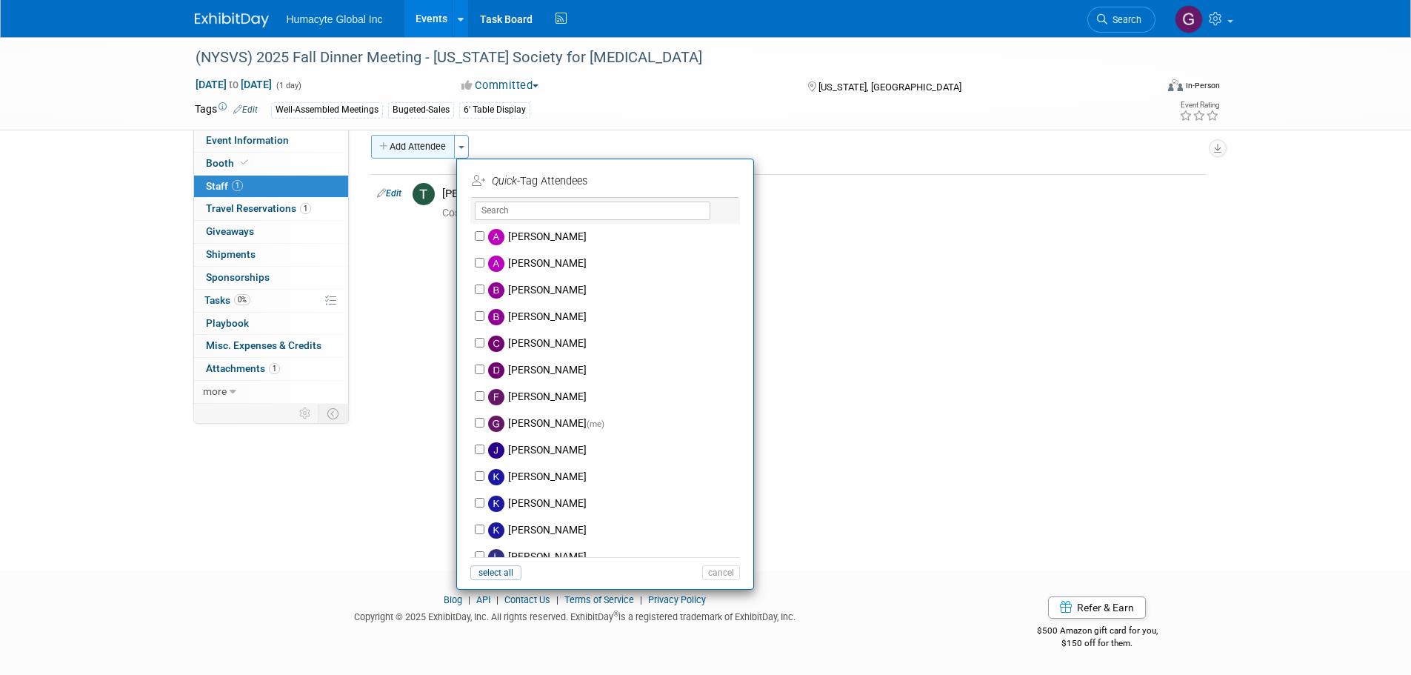
click at [392, 149] on button "Add Attendee" at bounding box center [413, 147] width 84 height 24
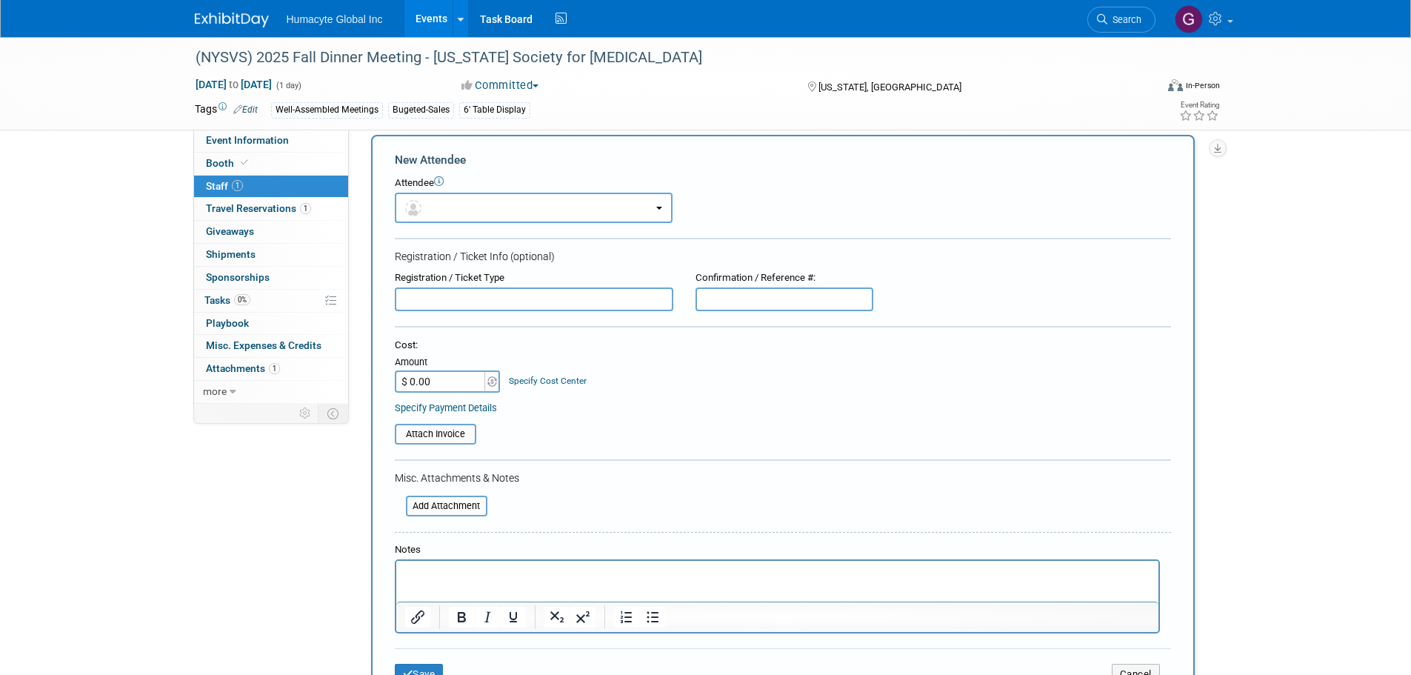
click at [270, 478] on div "Event Information Event Info Booth Booth 1 Staff 1 Staff 1 Travel Reservations …" at bounding box center [706, 410] width 1044 height 777
click at [213, 181] on span "Staff 1" at bounding box center [224, 186] width 37 height 12
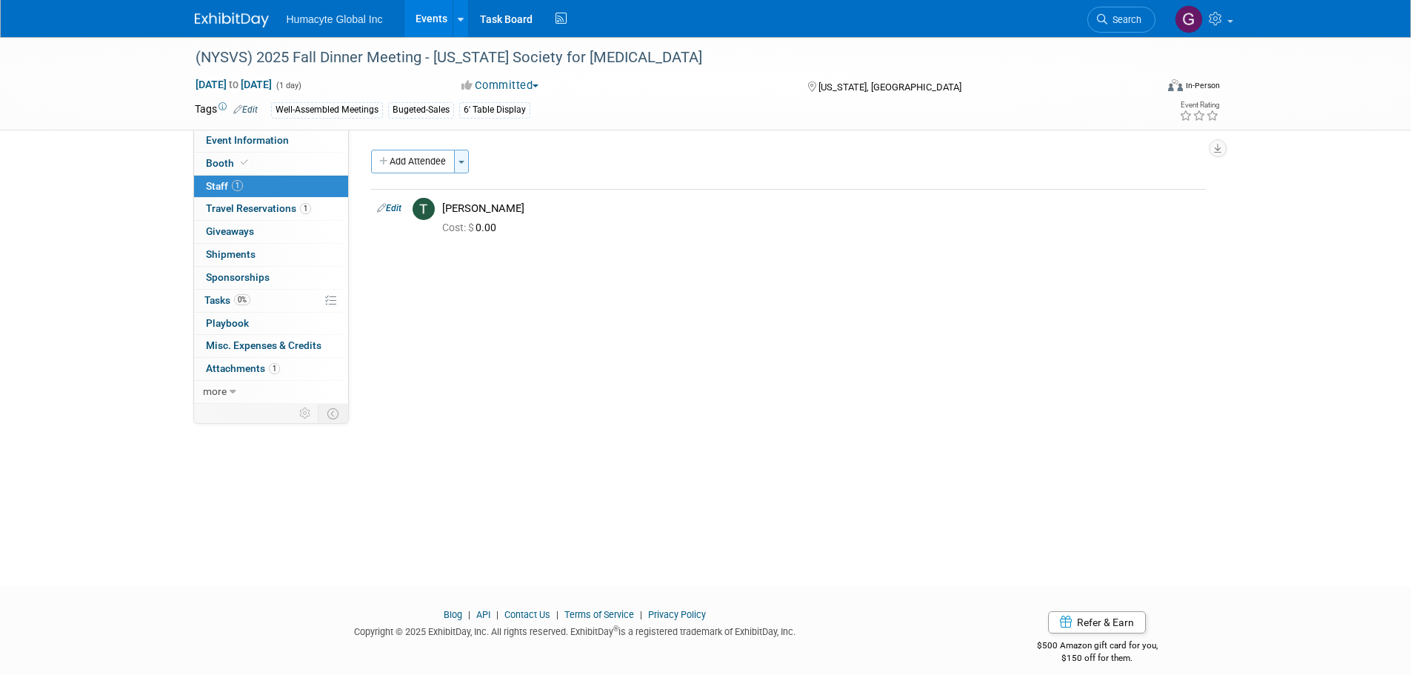
click at [461, 159] on button "Toggle Dropdown" at bounding box center [461, 162] width 15 height 24
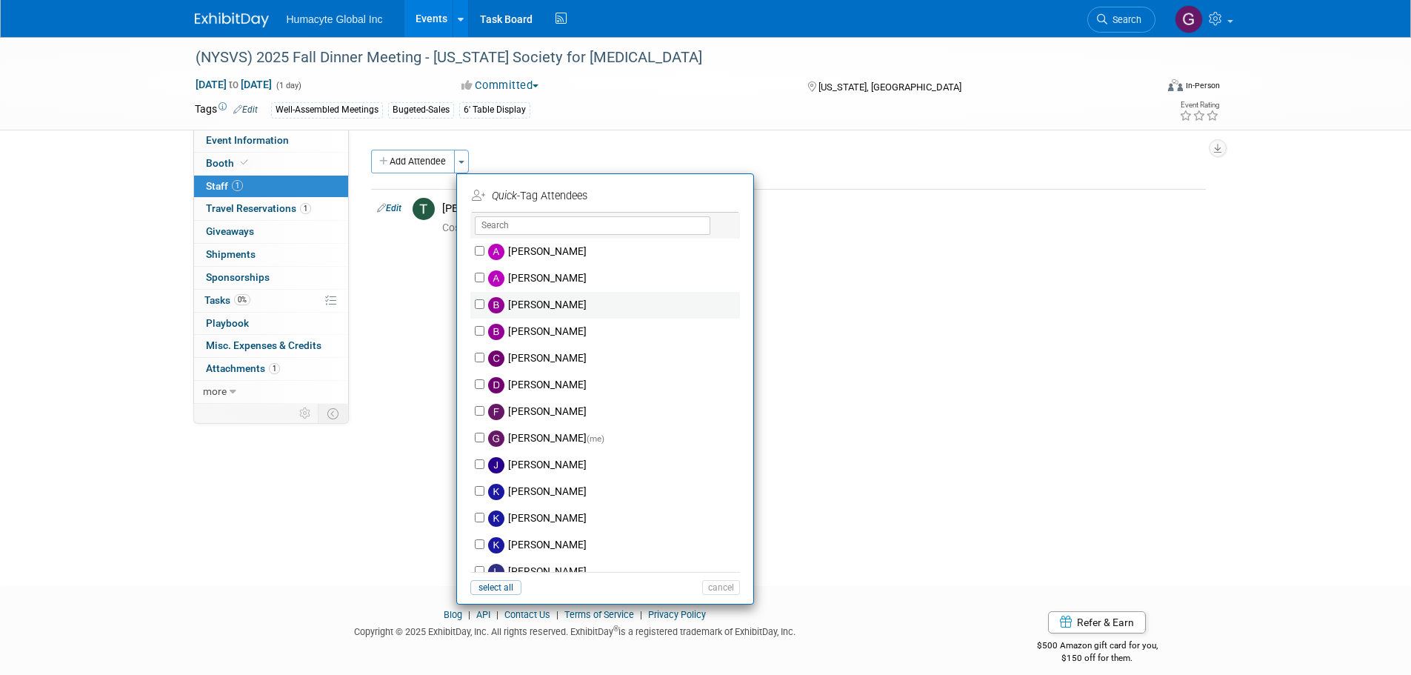
click at [533, 304] on label "[PERSON_NAME]" at bounding box center [614, 305] width 261 height 27
click at [484, 304] on input "[PERSON_NAME]" at bounding box center [480, 304] width 10 height 10
checkbox input "true"
click at [714, 197] on button "Apply" at bounding box center [715, 195] width 45 height 21
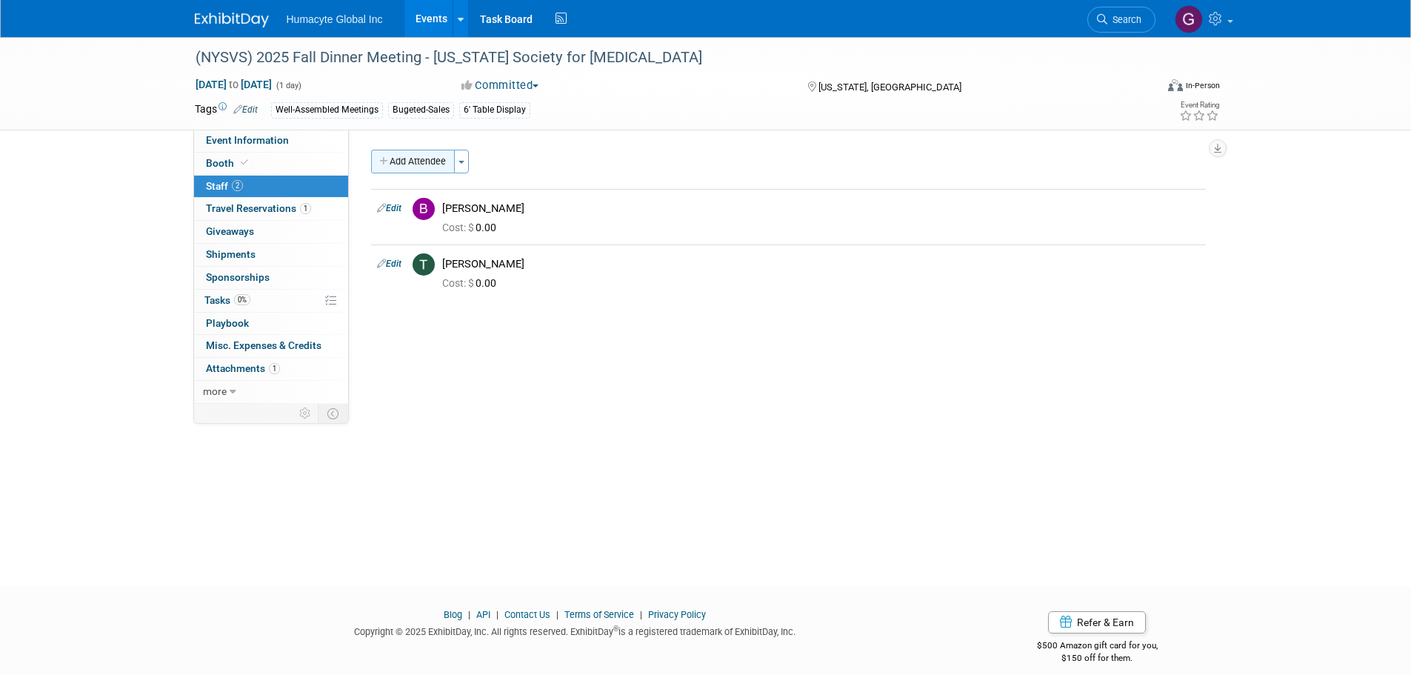
click at [413, 164] on button "Add Attendee" at bounding box center [413, 162] width 84 height 24
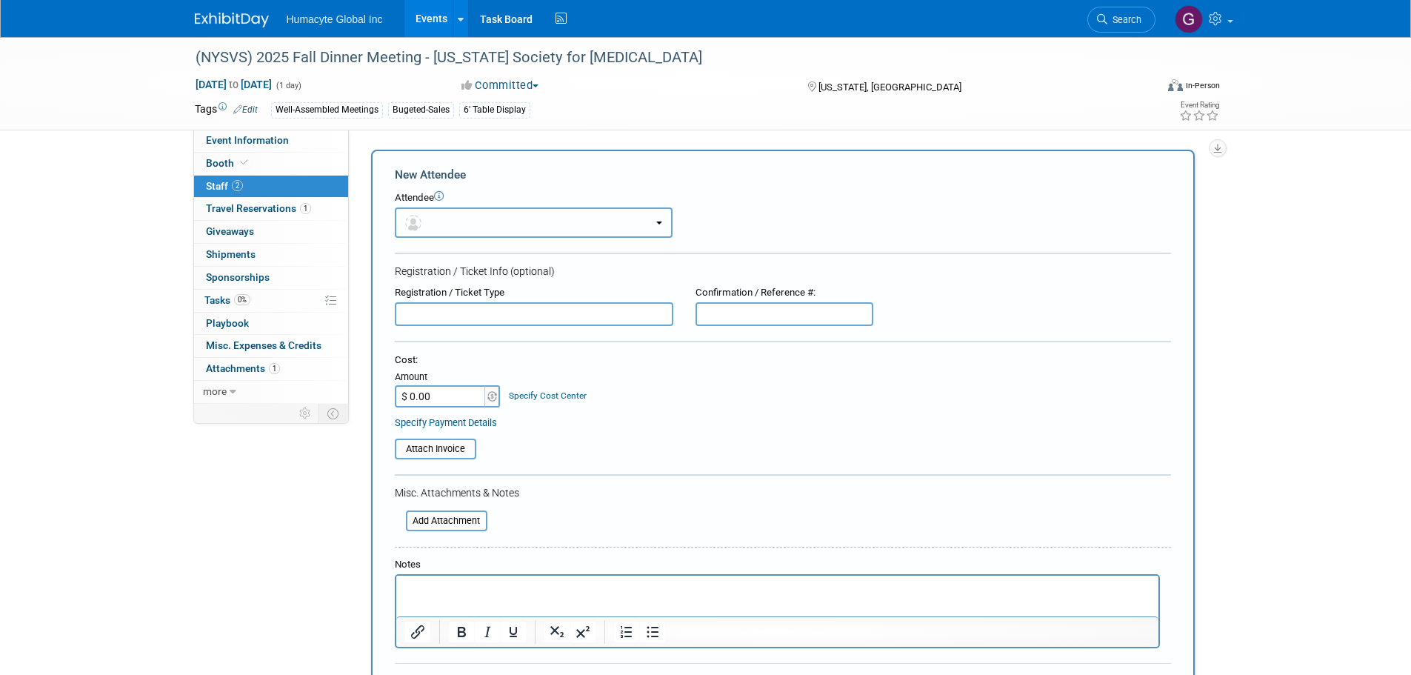
click at [663, 223] on button "button" at bounding box center [534, 222] width 278 height 30
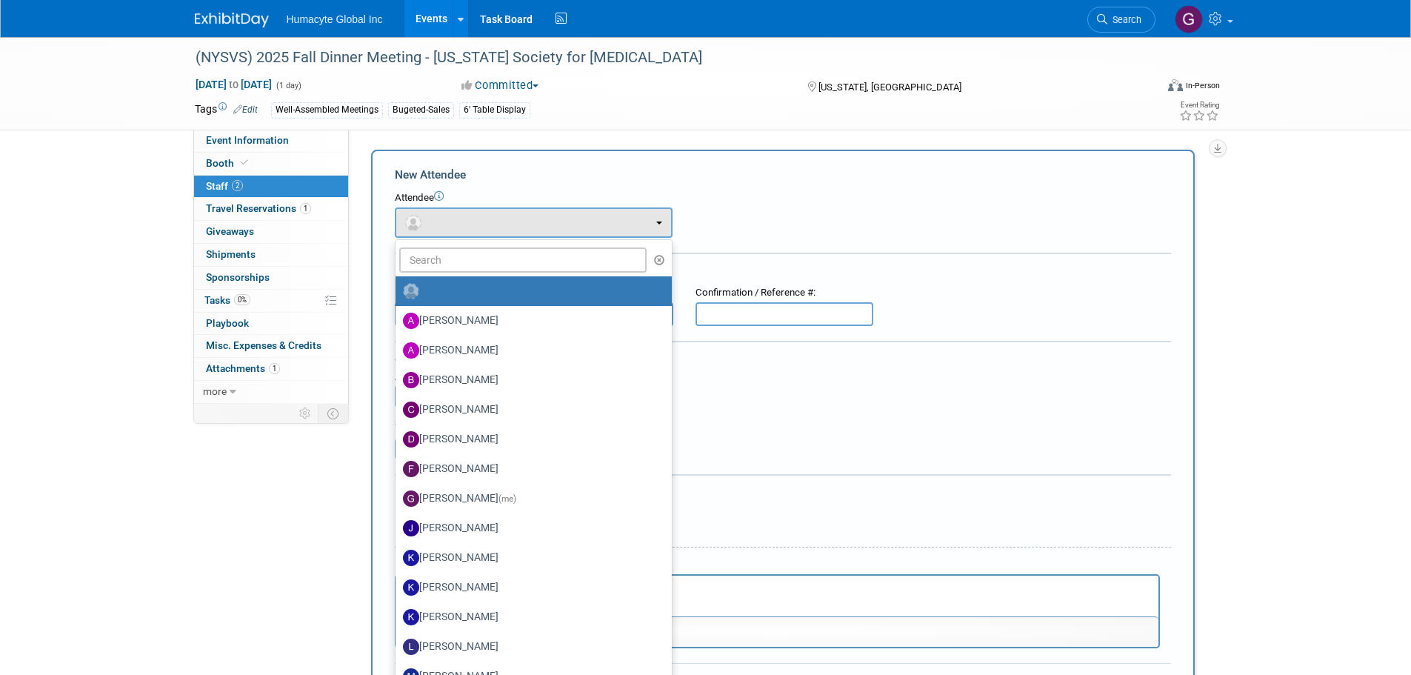
click at [758, 216] on div "Attendee <img src="[URL][DOMAIN_NAME]" style="width: 22px; height: 22px; border…" at bounding box center [783, 214] width 776 height 47
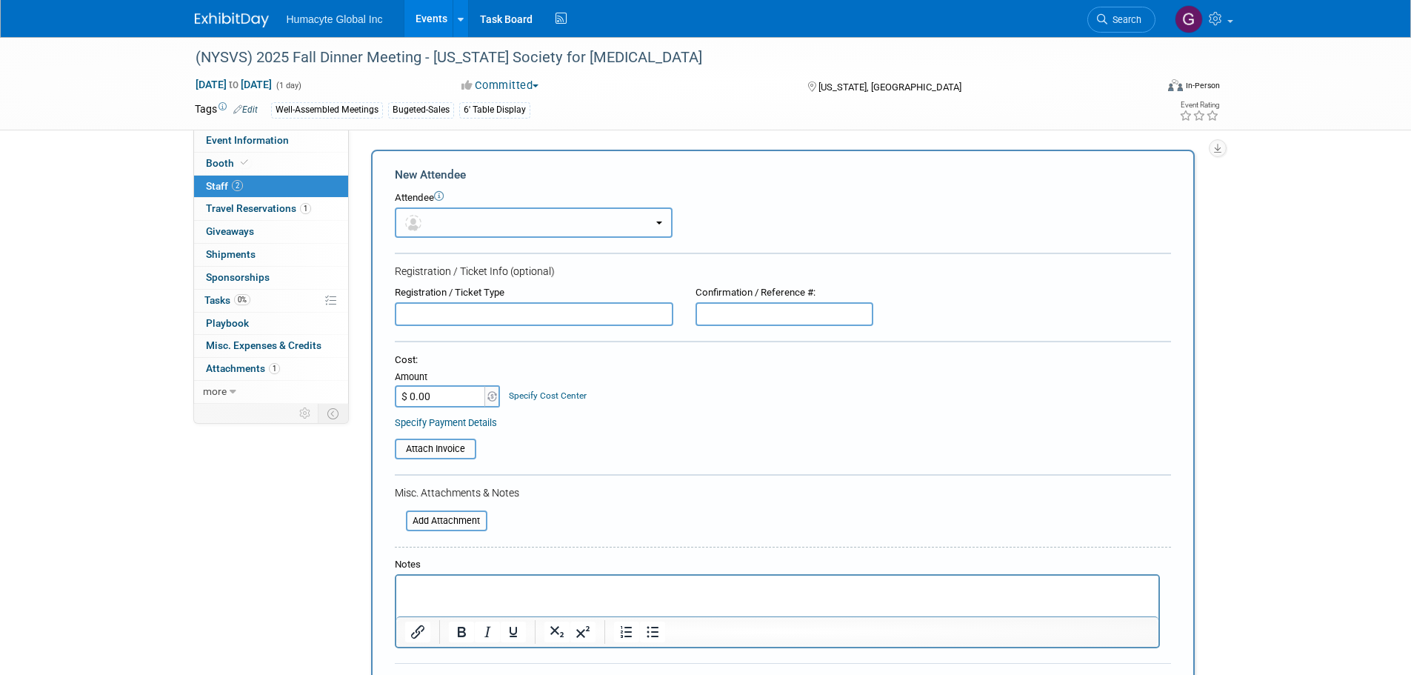
click at [465, 221] on button "button" at bounding box center [534, 222] width 278 height 30
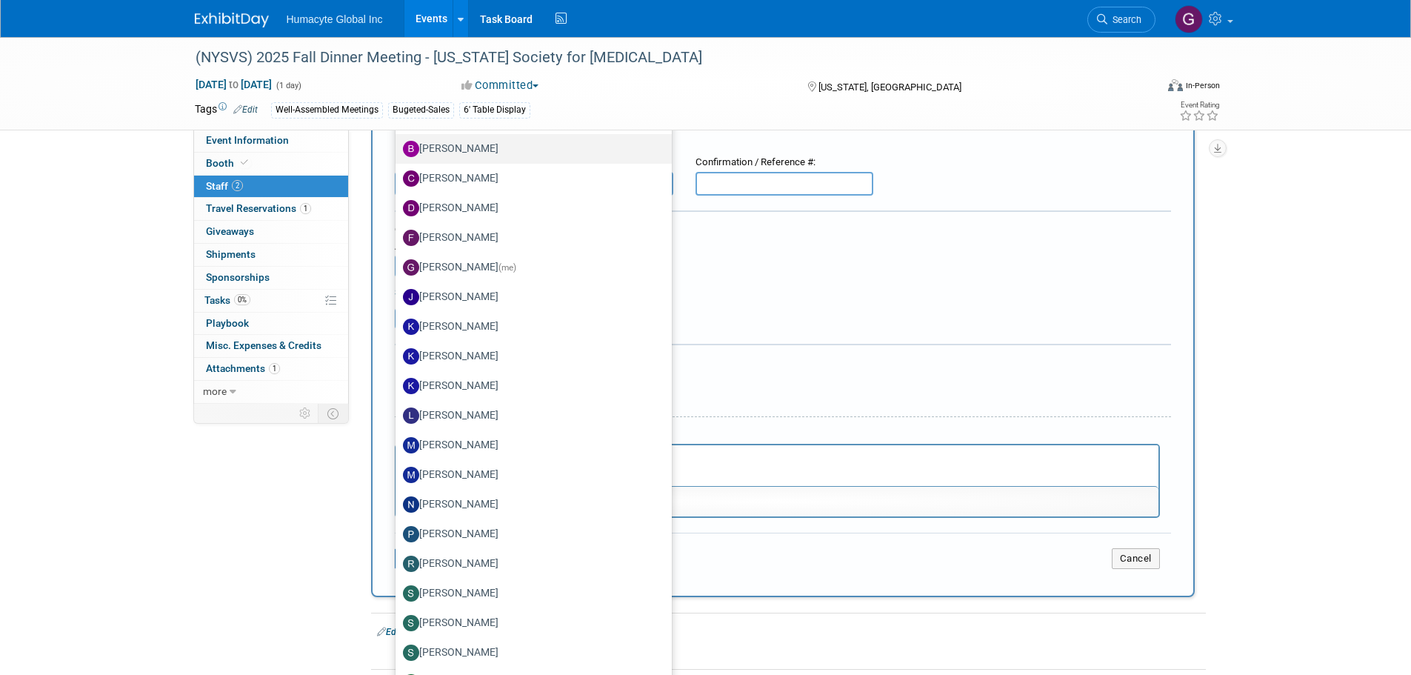
scroll to position [355, 0]
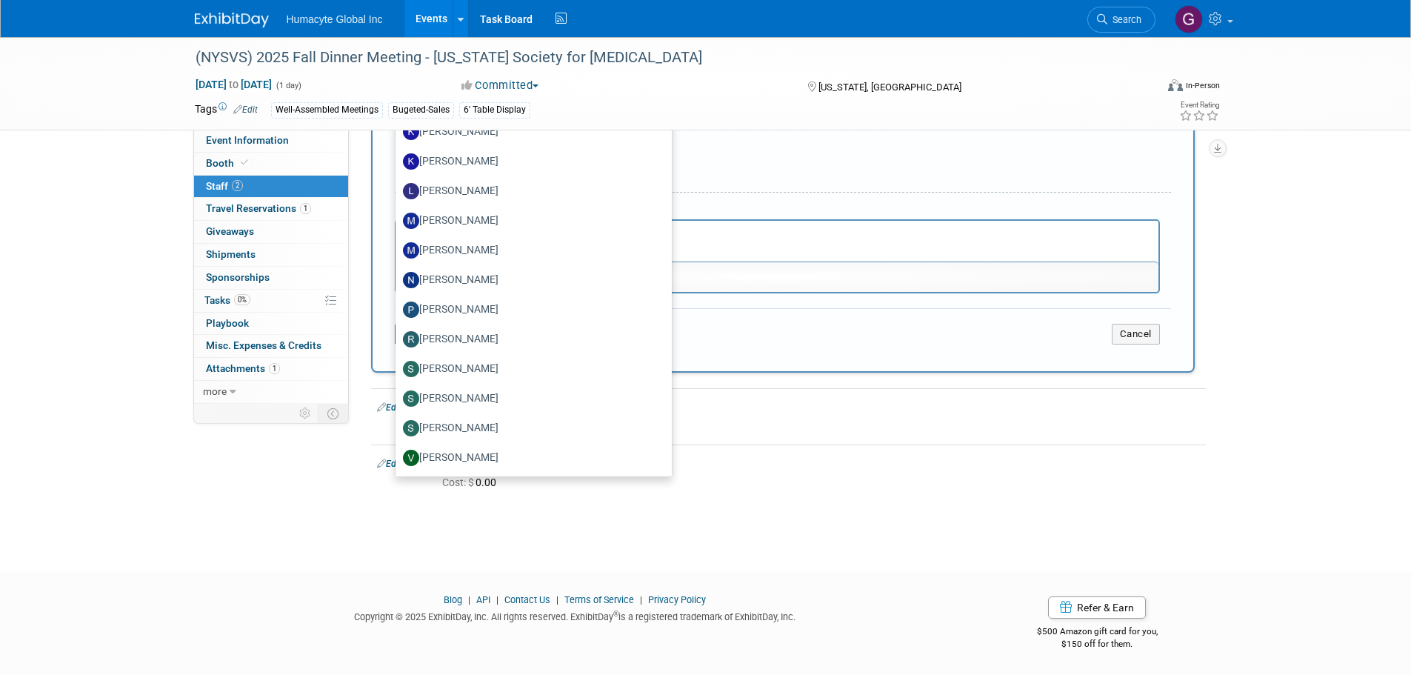
click at [885, 540] on div "(NYSVS) 2025 Fall Dinner Meeting - [US_STATE] Society for [MEDICAL_DATA] [DATE]…" at bounding box center [705, 113] width 1411 height 862
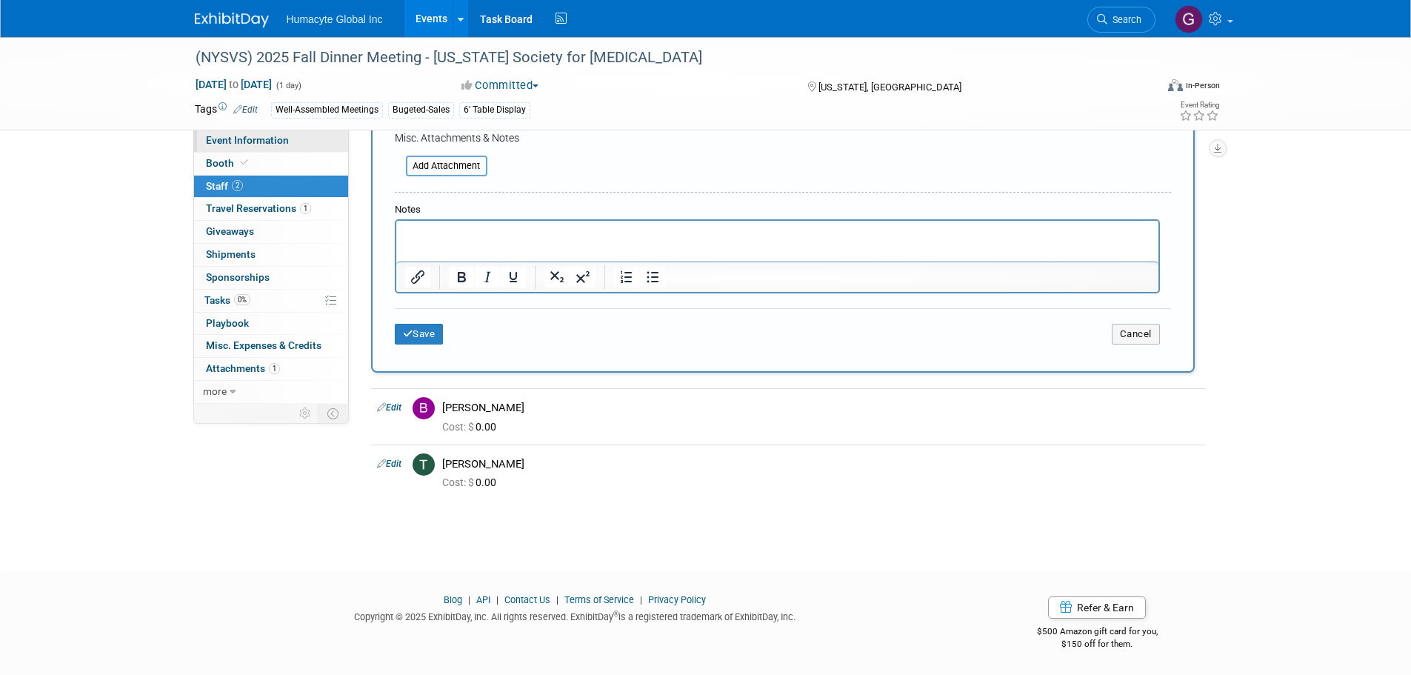
click at [242, 144] on span "Event Information" at bounding box center [247, 140] width 83 height 12
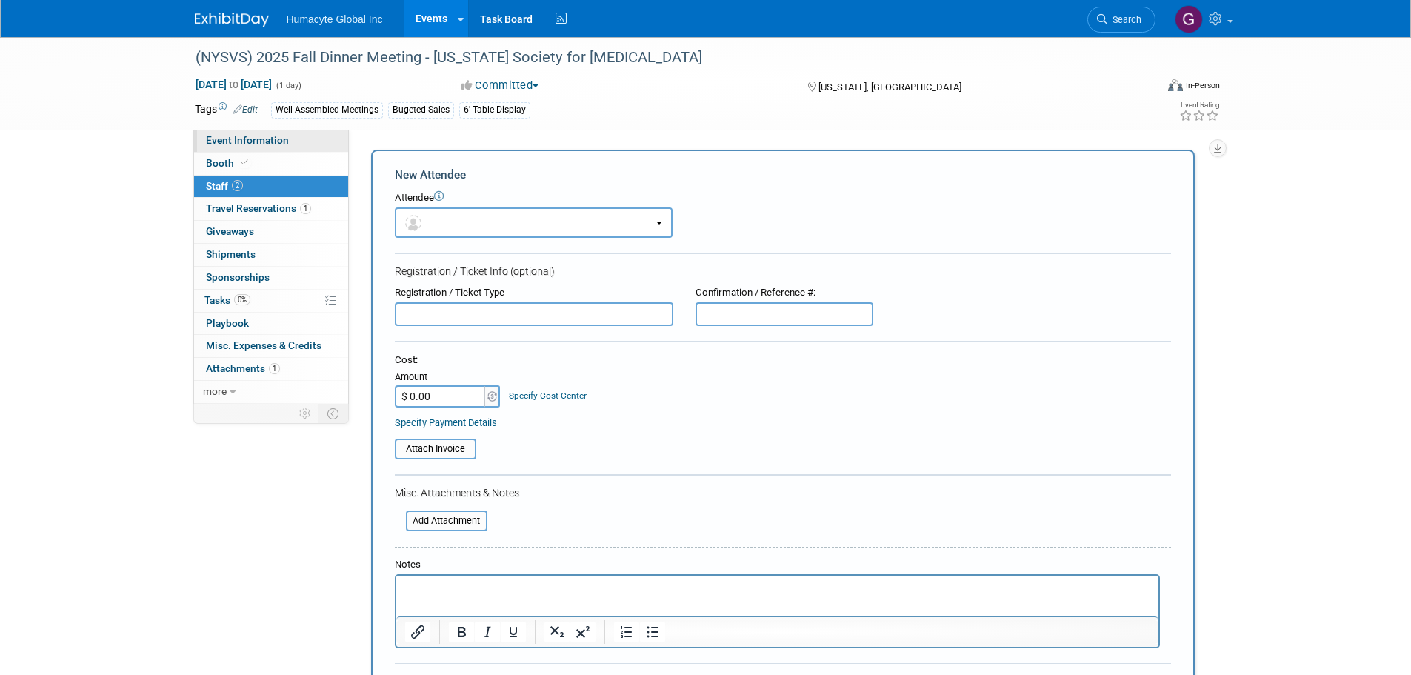
select select "Sales"
